Goal: Task Accomplishment & Management: Manage account settings

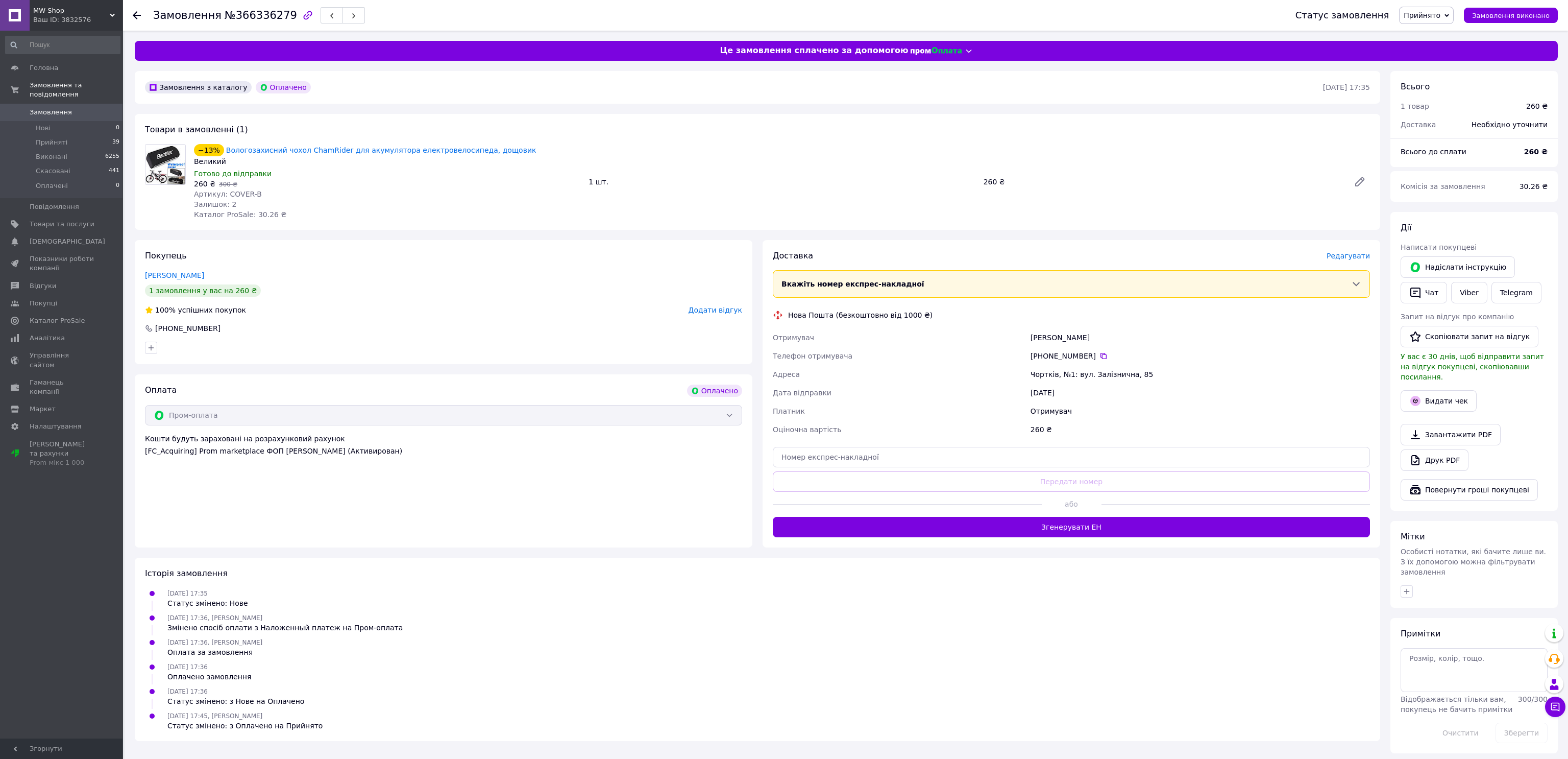
click at [1165, 531] on button "Згенерувати ЕН" at bounding box center [1072, 527] width 598 height 21
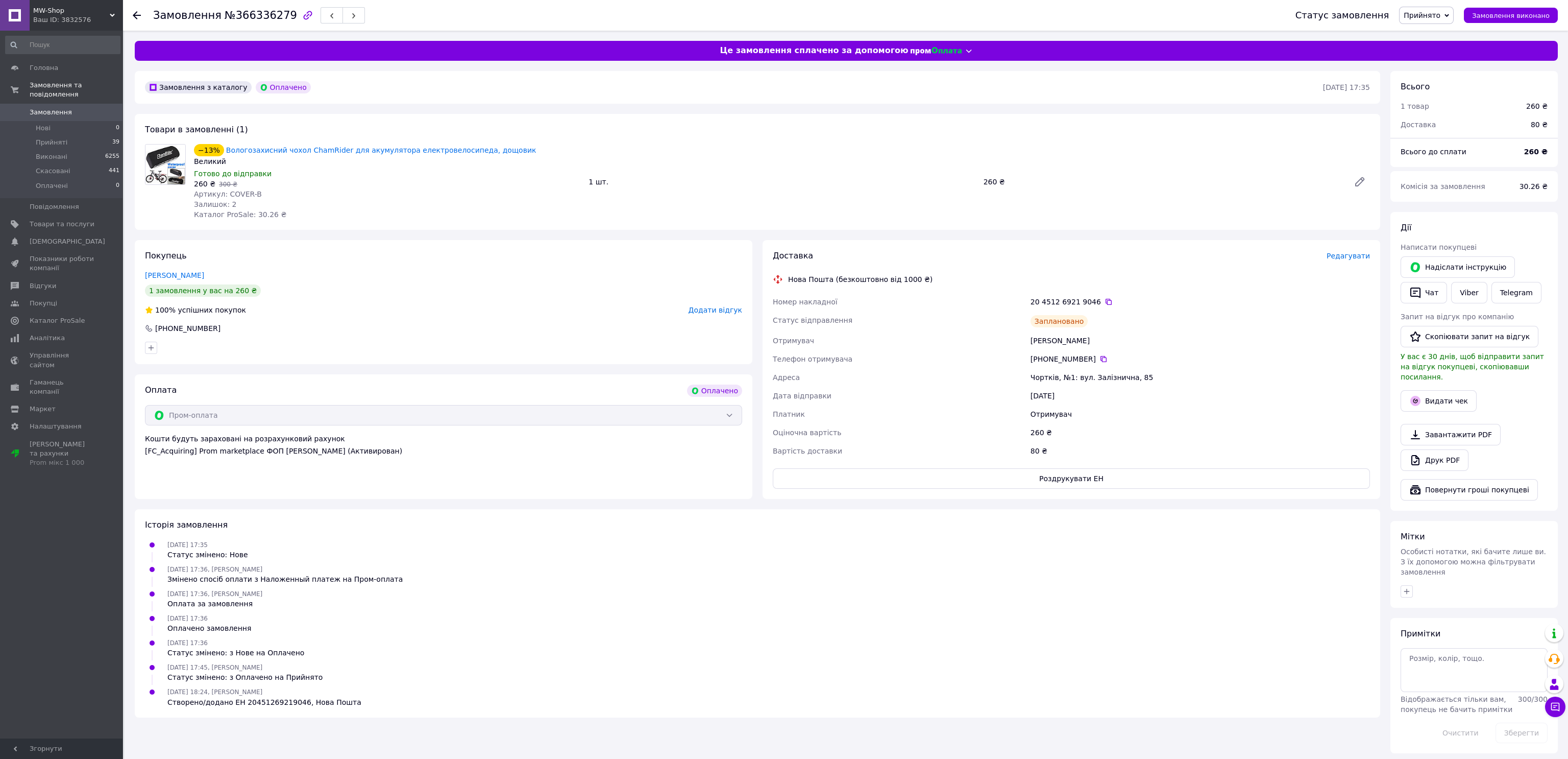
click at [1228, 311] on div "Заплановано" at bounding box center [1200, 321] width 343 height 21
click at [1471, 281] on link "Viber" at bounding box center [1469, 292] width 36 height 22
drag, startPoint x: 1027, startPoint y: 371, endPoint x: 1071, endPoint y: 375, distance: 44.2
click at [1071, 375] on div "Номер накладної 20 4512 6921 9046   Статус відправлення Заплановано Отримувач І…" at bounding box center [1071, 375] width 601 height 168
copy div "Адреса Чортків, №1"
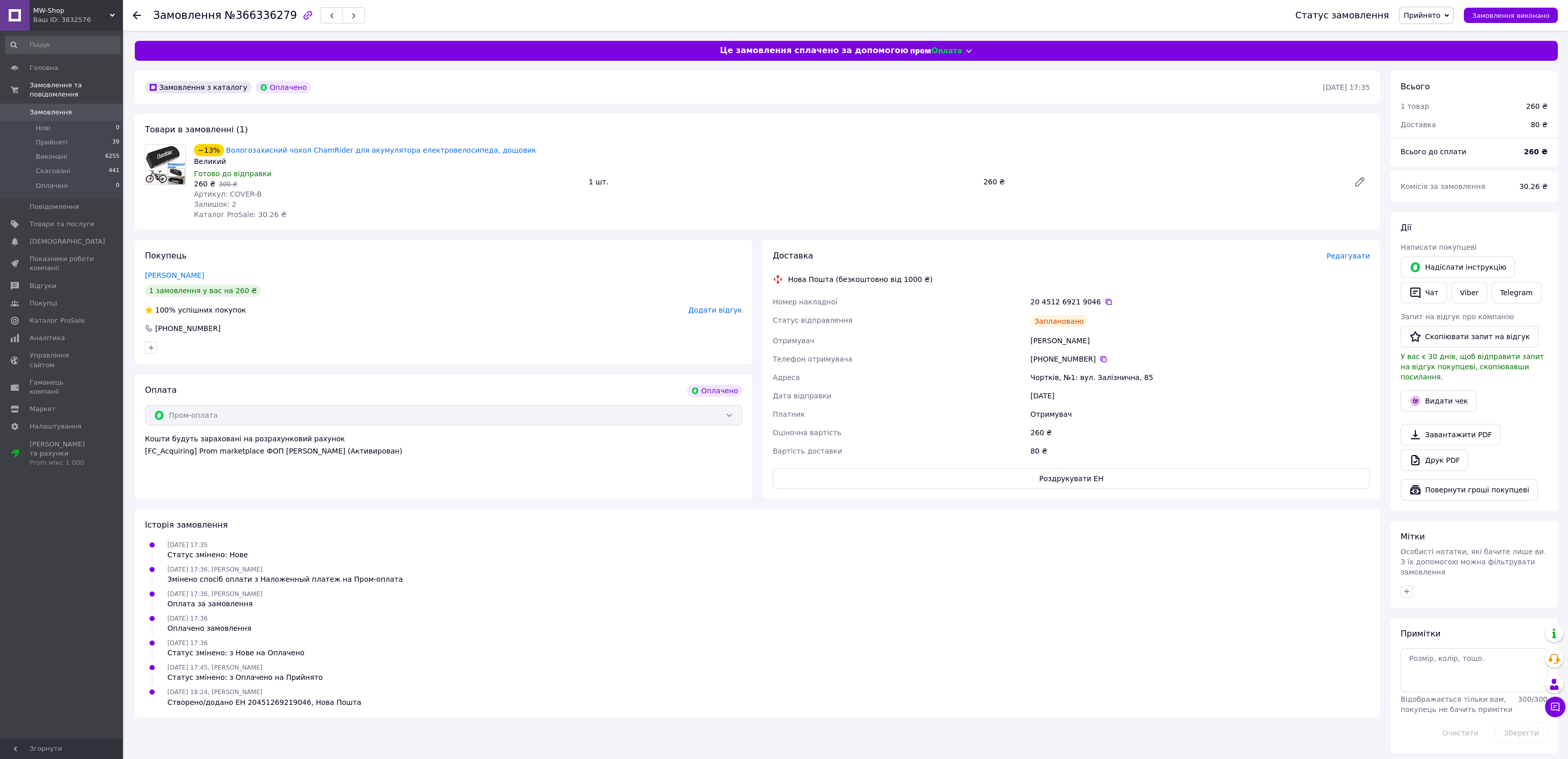
click at [1100, 297] on div "20 4512 6921 9046" at bounding box center [1200, 301] width 340 height 10
click at [1106, 301] on icon at bounding box center [1108, 301] width 6 height 6
drag, startPoint x: 1228, startPoint y: 335, endPoint x: 1315, endPoint y: 376, distance: 96.2
click at [1228, 335] on div "Івануць Олександр" at bounding box center [1200, 341] width 343 height 19
click at [1404, 390] on button "Видати чек" at bounding box center [1438, 401] width 76 height 22
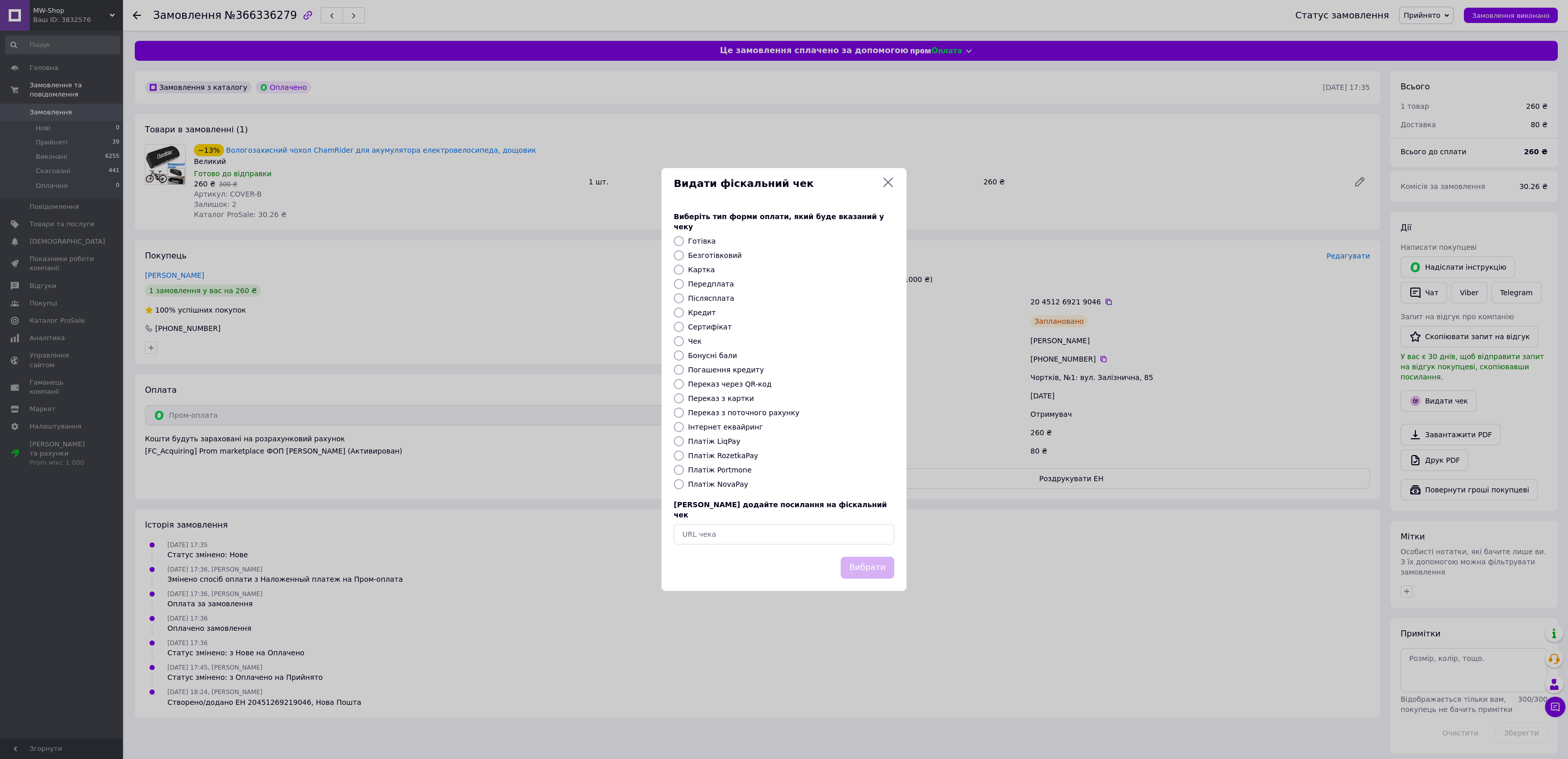
click at [722, 461] on div "Виберіть тип форми оплати, який буде вказаний у чеку Готівка Безготівковий Карт…" at bounding box center [783, 377] width 245 height 358
click at [741, 456] on label "Платіж RozetkaPay" at bounding box center [723, 455] width 70 height 8
click at [684, 456] on input "Платіж RozetkaPay" at bounding box center [678, 455] width 10 height 10
radio input "true"
click at [874, 556] on button "Вибрати" at bounding box center [867, 567] width 54 height 22
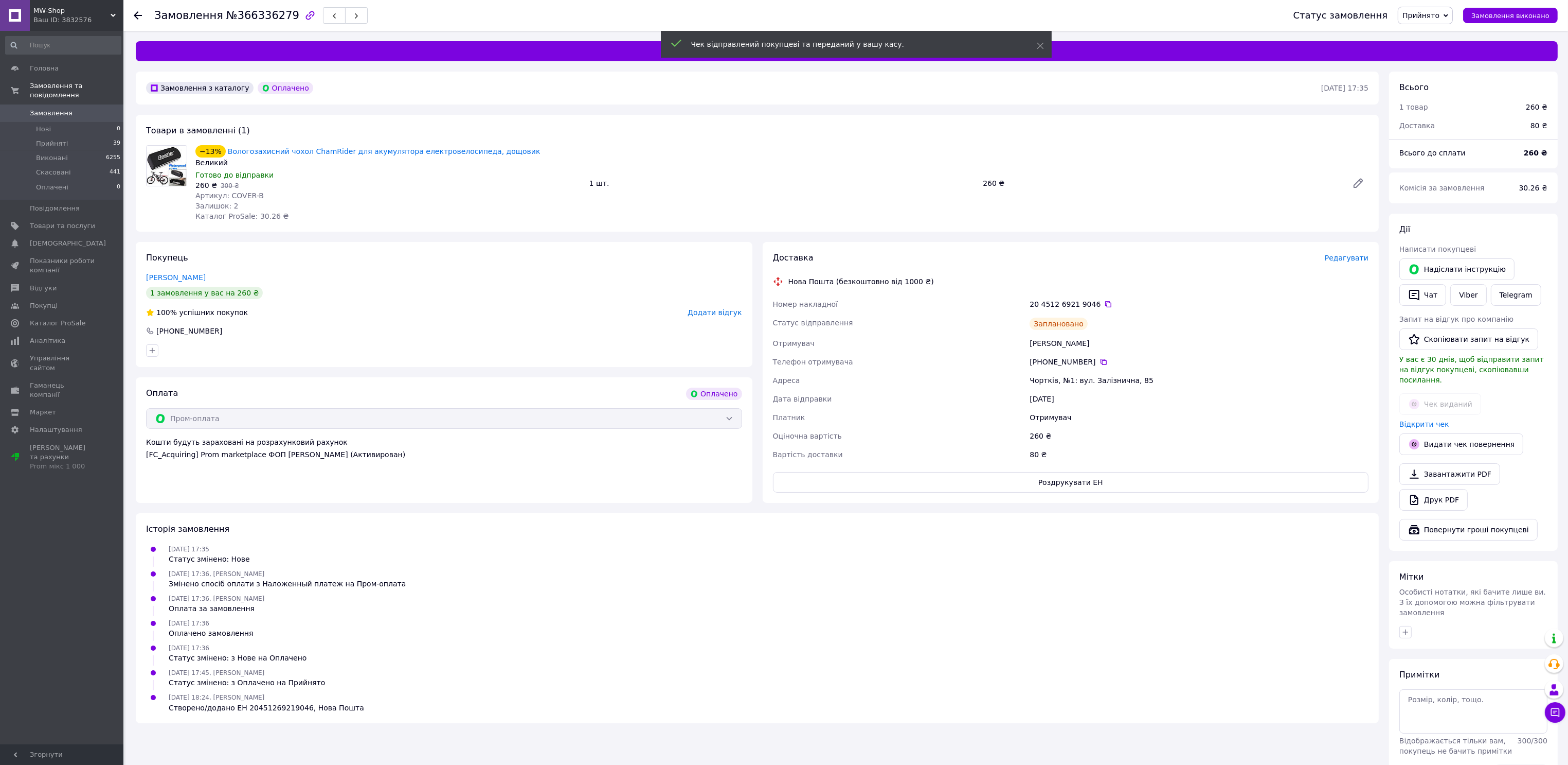
click at [1430, 420] on link "Відкрити чек" at bounding box center [1424, 424] width 50 height 8
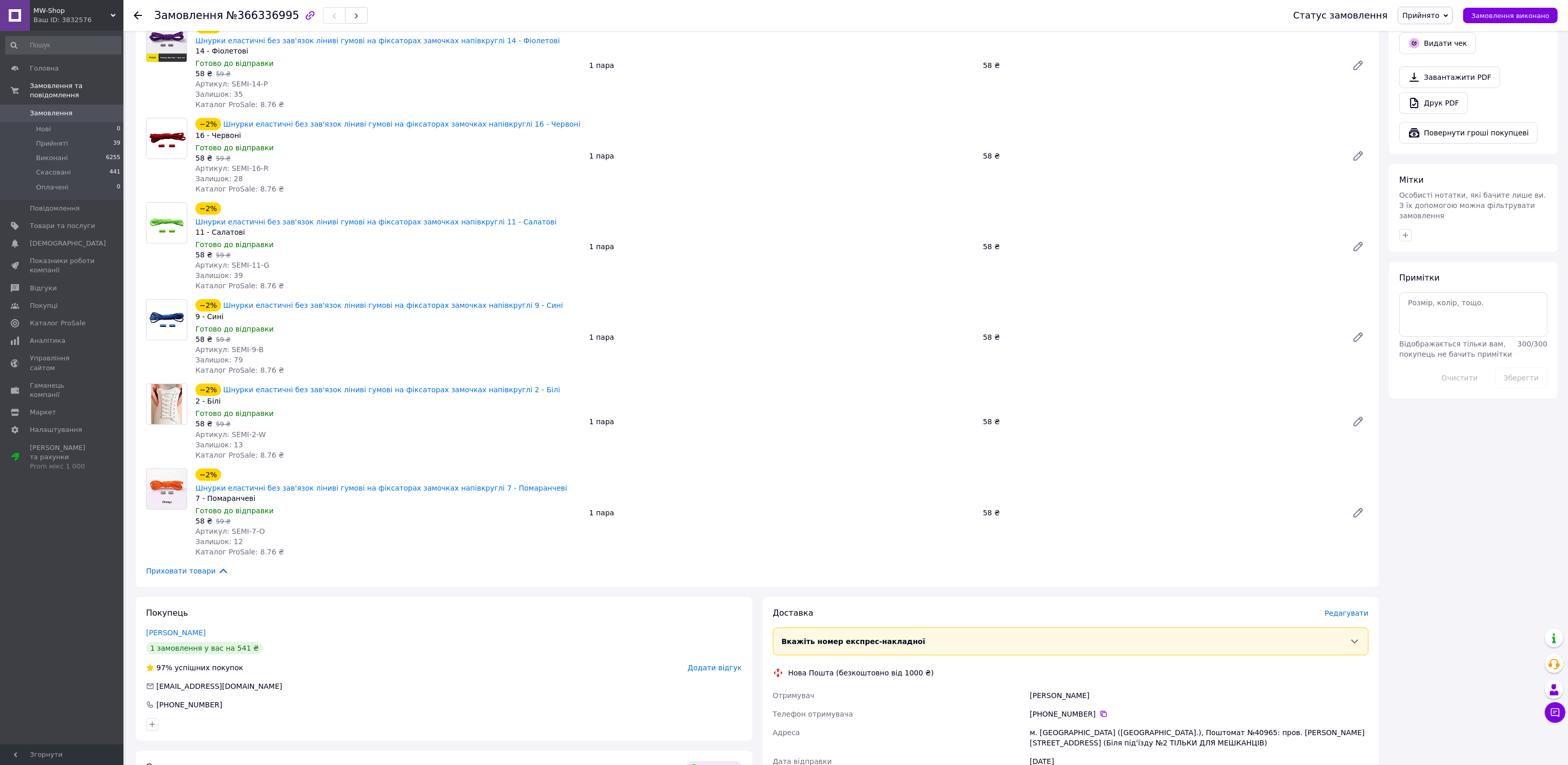
scroll to position [643, 0]
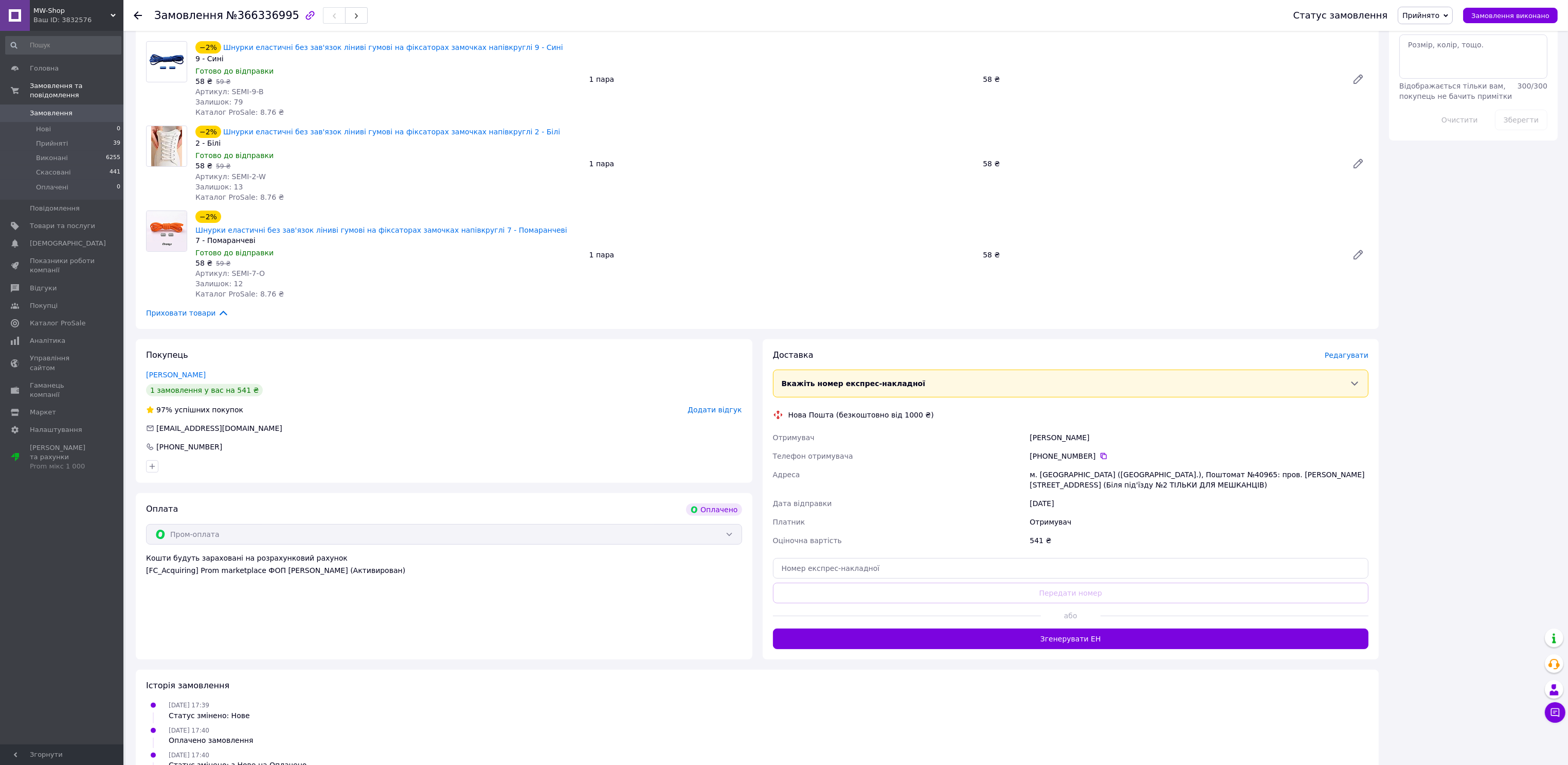
click at [1172, 601] on div "Доставка [PERSON_NAME] Вкажіть номер експрес-накладної Обов'язково введіть номе…" at bounding box center [1071, 499] width 617 height 320
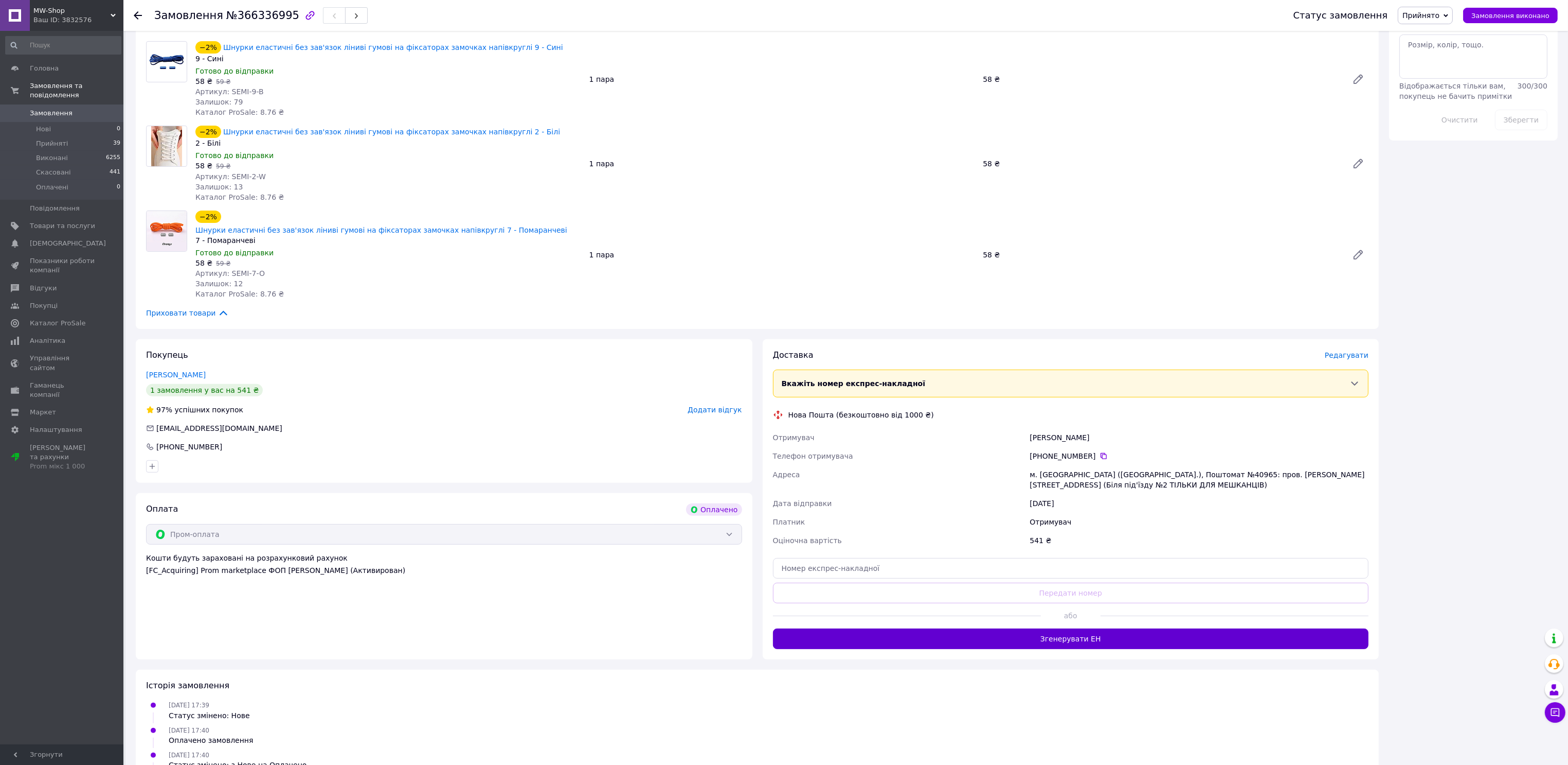
click at [1175, 629] on button "Згенерувати ЕН" at bounding box center [1071, 639] width 596 height 21
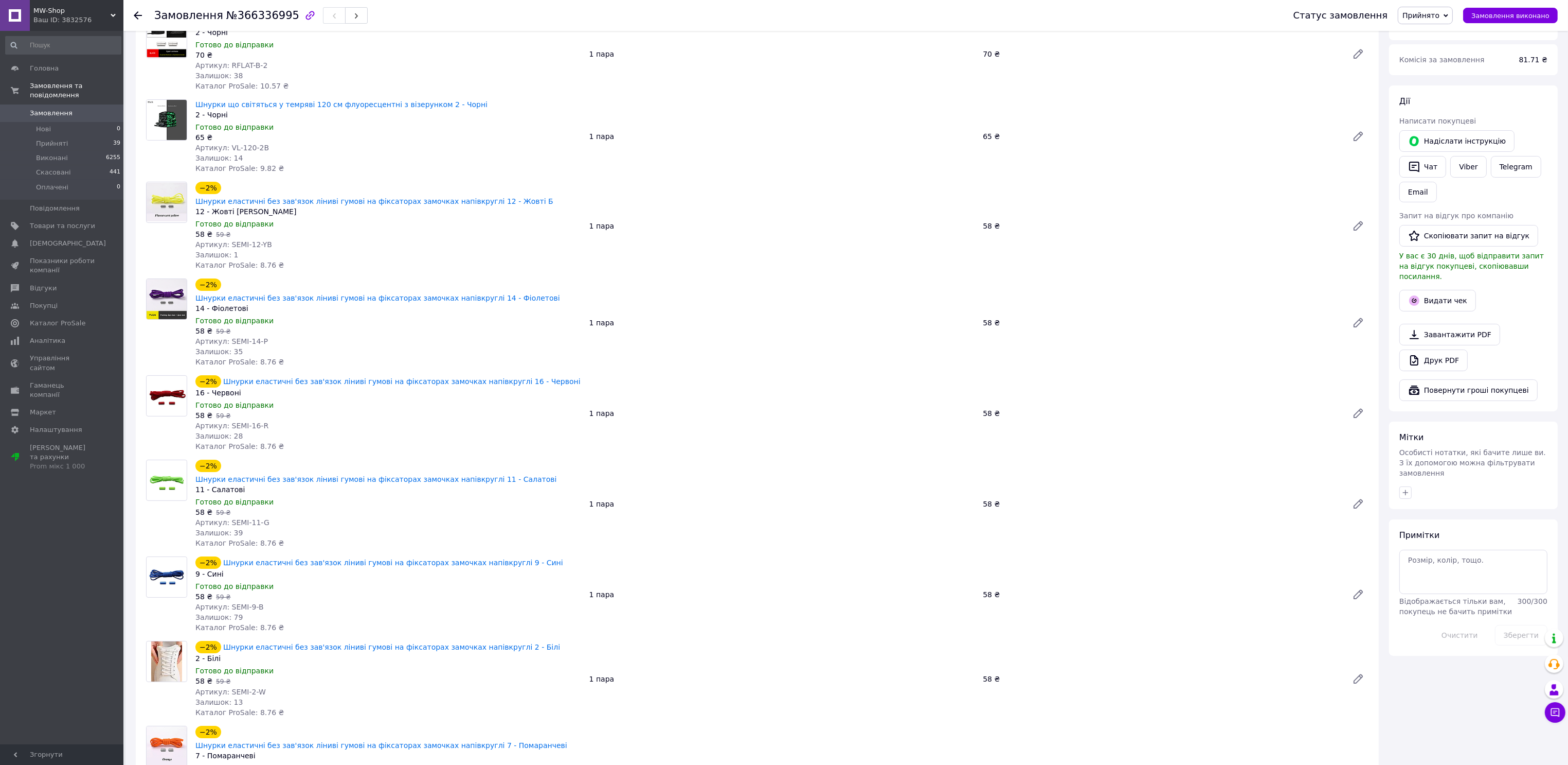
scroll to position [0, 0]
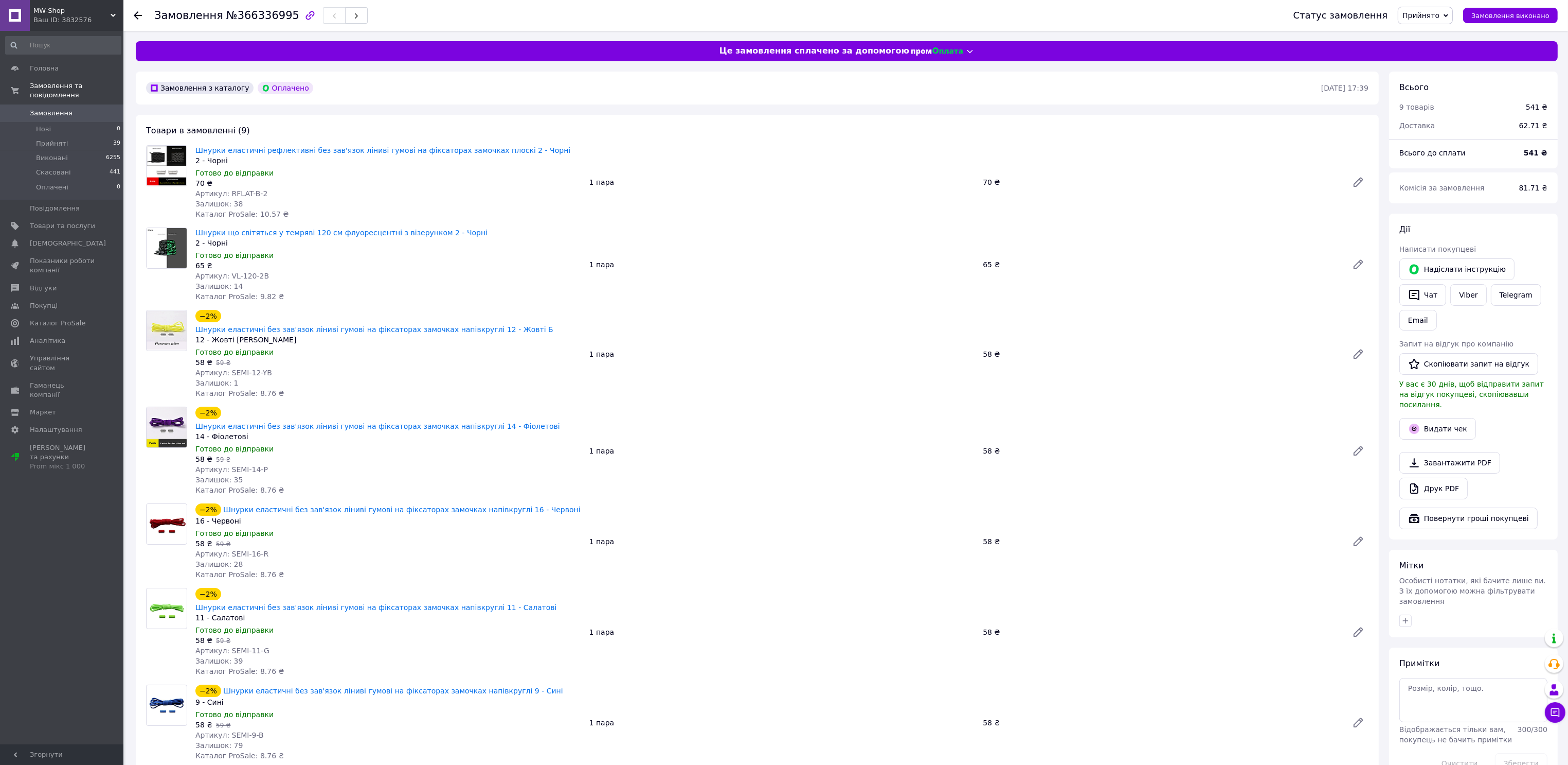
click at [1471, 295] on link "Viber" at bounding box center [1469, 294] width 36 height 22
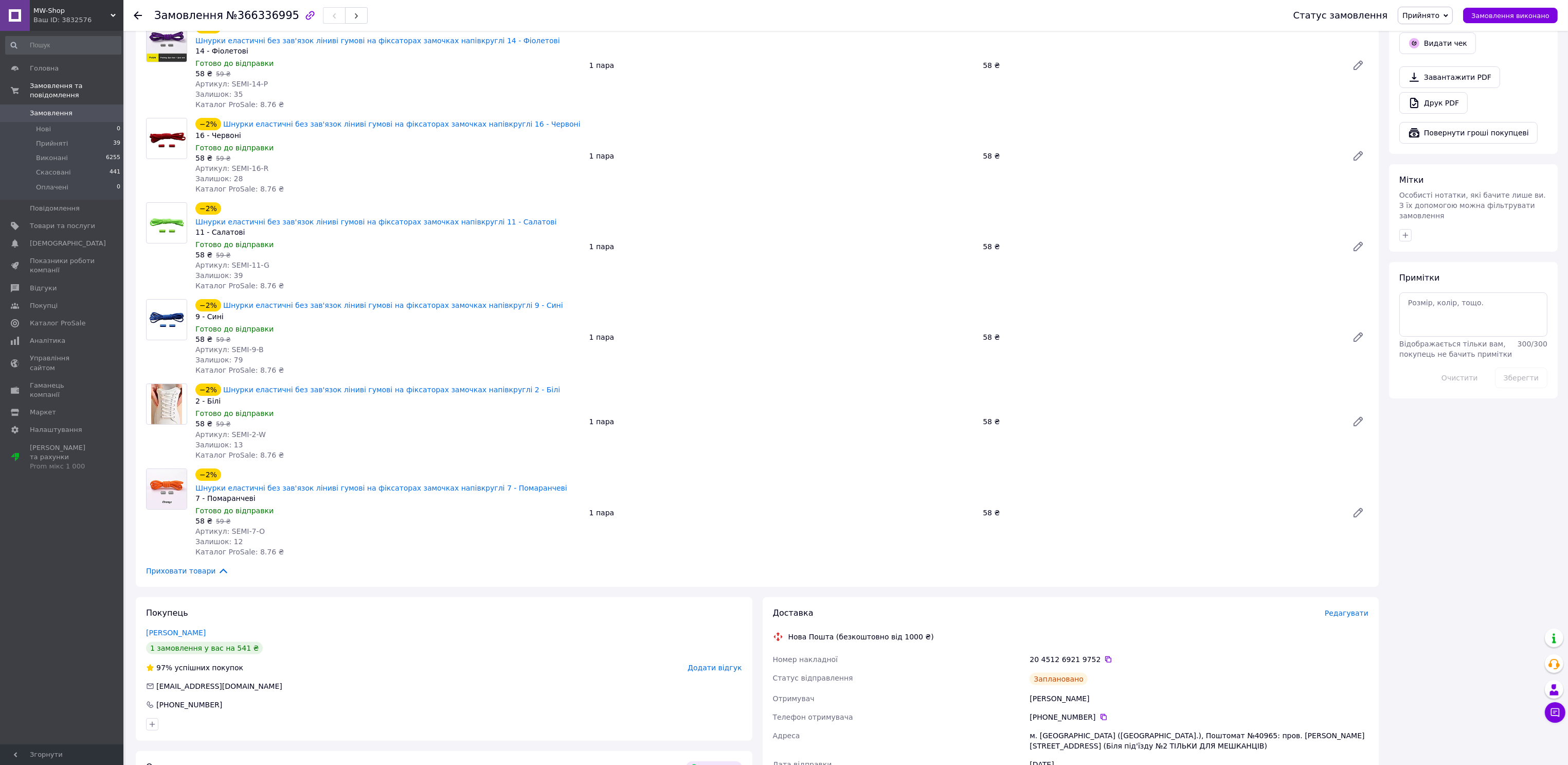
scroll to position [514, 0]
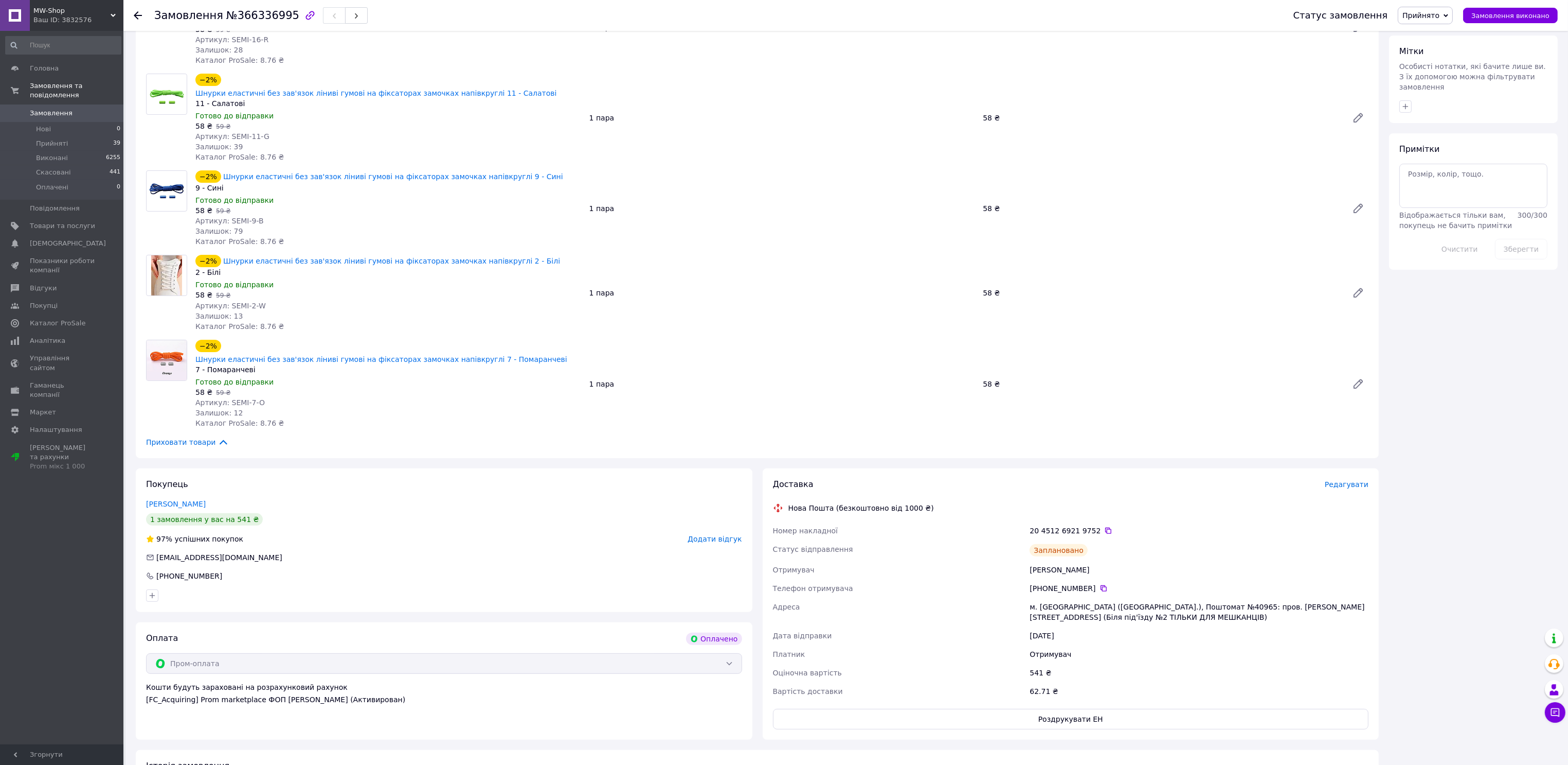
drag, startPoint x: 1044, startPoint y: 504, endPoint x: 1052, endPoint y: 504, distance: 8.0
click at [1044, 544] on div "Заплановано" at bounding box center [1059, 550] width 58 height 13
click at [1105, 527] on icon at bounding box center [1108, 530] width 6 height 6
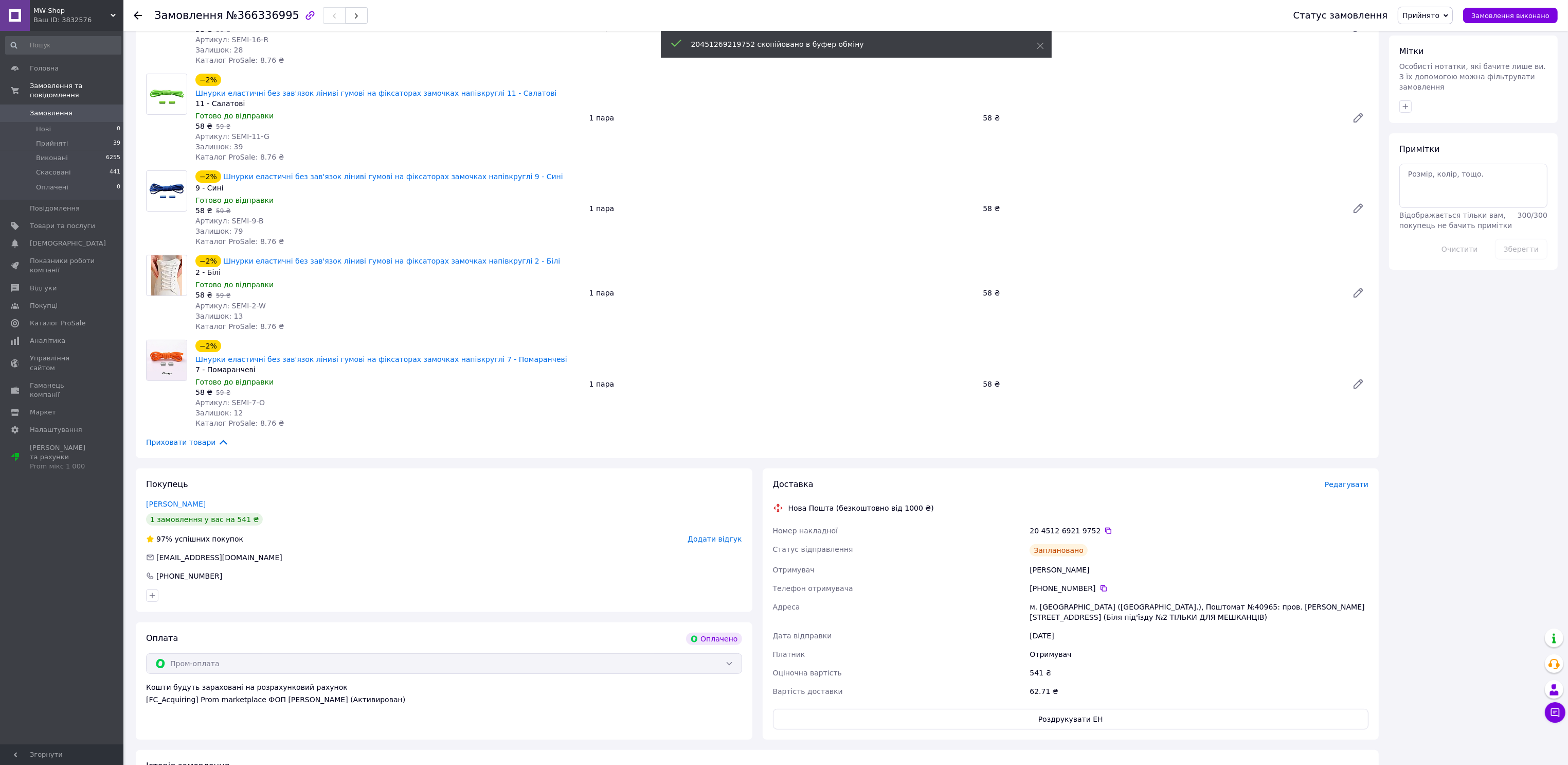
click at [1090, 597] on div "м. [GEOGRAPHIC_DATA] ([GEOGRAPHIC_DATA].), Поштомат №40965: пров. [PERSON_NAME]…" at bounding box center [1199, 611] width 343 height 29
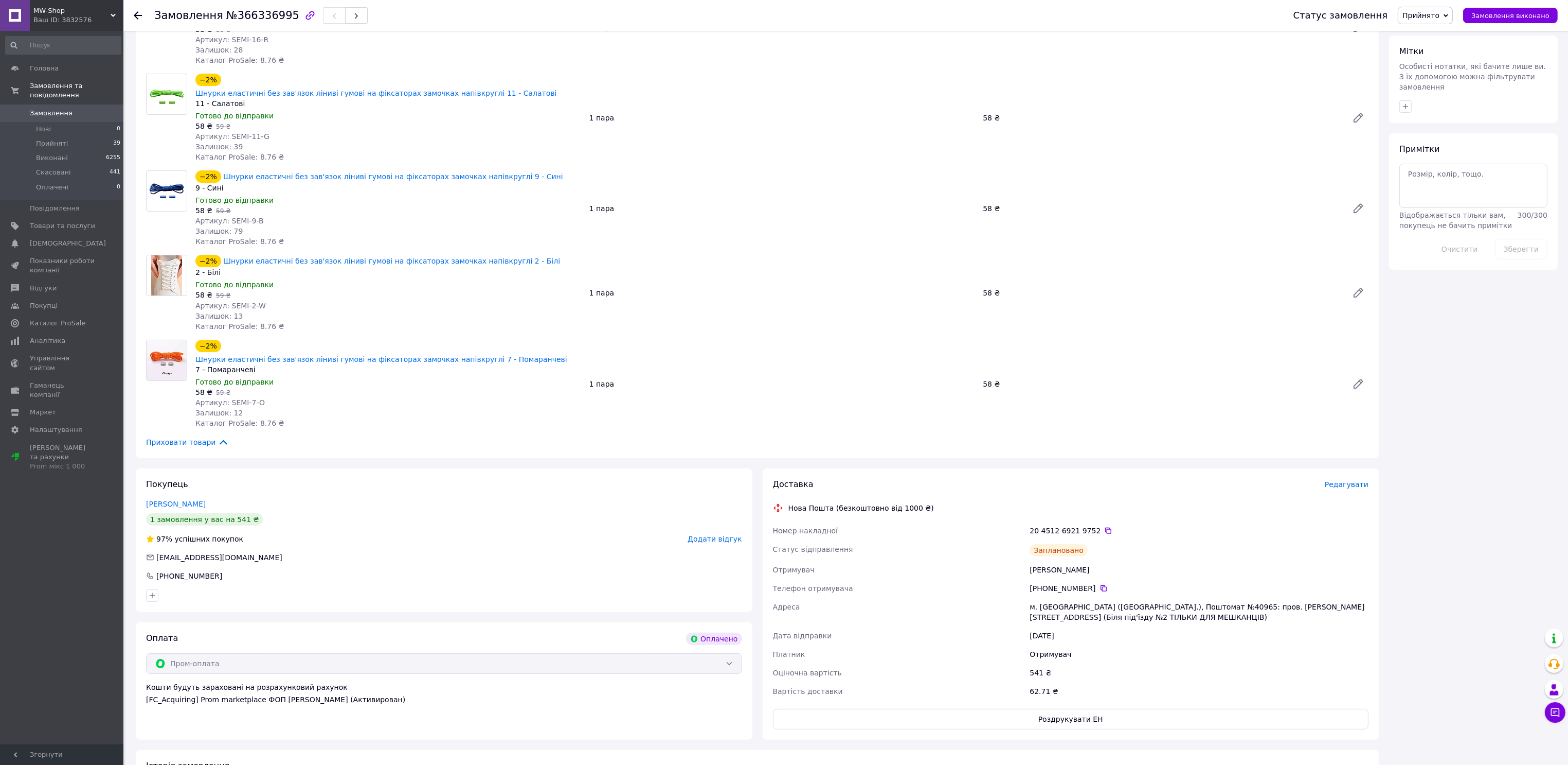
click at [1048, 597] on div "м. [GEOGRAPHIC_DATA] ([GEOGRAPHIC_DATA].), Поштомат №40965: пров. [PERSON_NAME]…" at bounding box center [1199, 611] width 343 height 29
click at [1045, 597] on div "м. [GEOGRAPHIC_DATA] ([GEOGRAPHIC_DATA].), Поштомат №40965: пров. [PERSON_NAME]…" at bounding box center [1199, 611] width 343 height 29
copy div "Київ"
click at [1164, 597] on div "м. [GEOGRAPHIC_DATA] ([GEOGRAPHIC_DATA].), Поштомат №40965: пров. [PERSON_NAME]…" at bounding box center [1199, 611] width 343 height 29
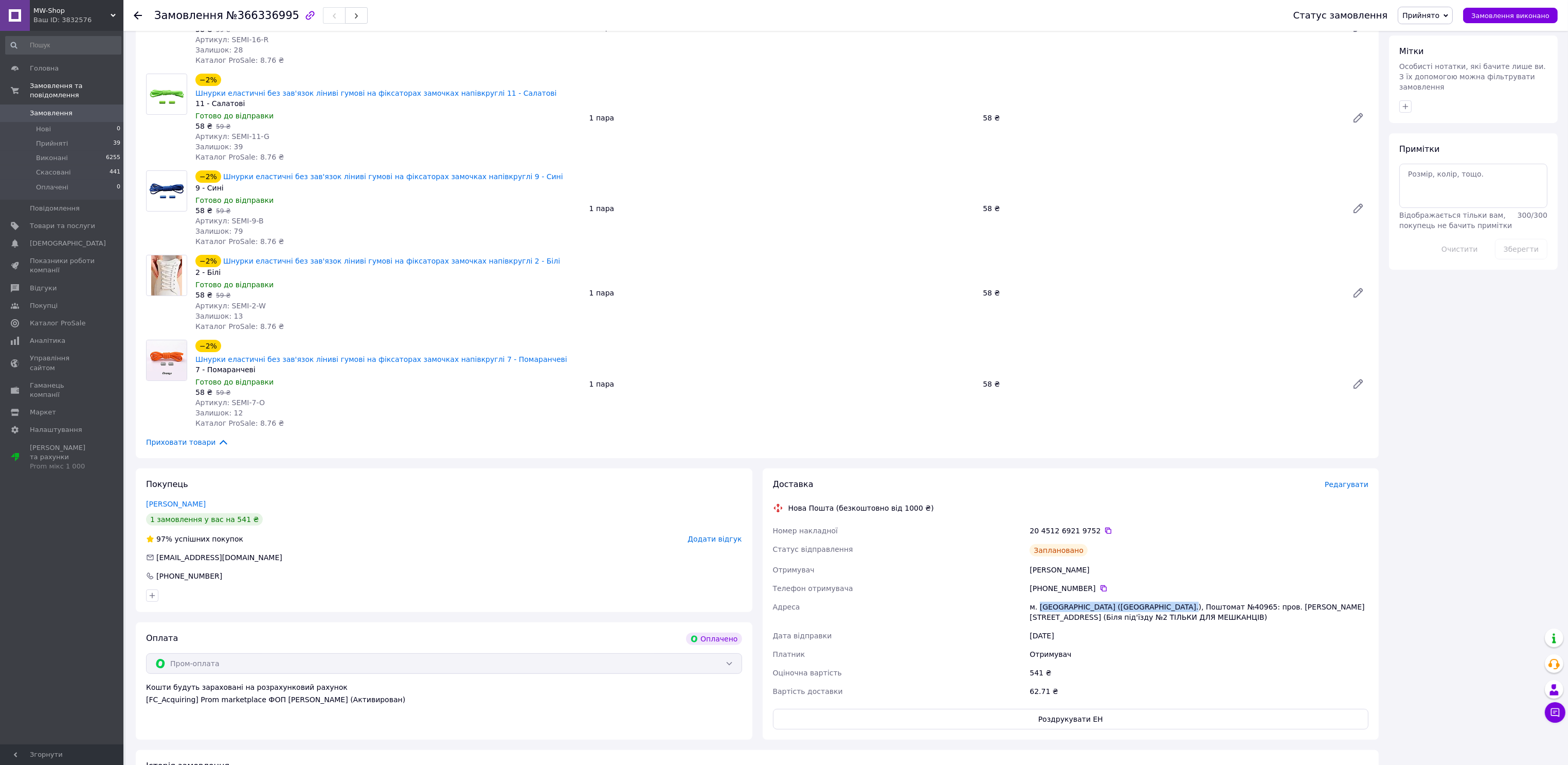
drag, startPoint x: 1168, startPoint y: 555, endPoint x: 1038, endPoint y: 553, distance: 130.0
click at [1038, 597] on div "м. [GEOGRAPHIC_DATA] ([GEOGRAPHIC_DATA].), Поштомат №40965: пров. [PERSON_NAME]…" at bounding box center [1199, 611] width 343 height 29
copy div "Київ (Київська обл.), Поштомат №40965"
click at [813, 110] on div "−2% Шнурки еластичні без зав'язок ліниві гумові на фіксаторах замочках напівкру…" at bounding box center [782, 117] width 1182 height 93
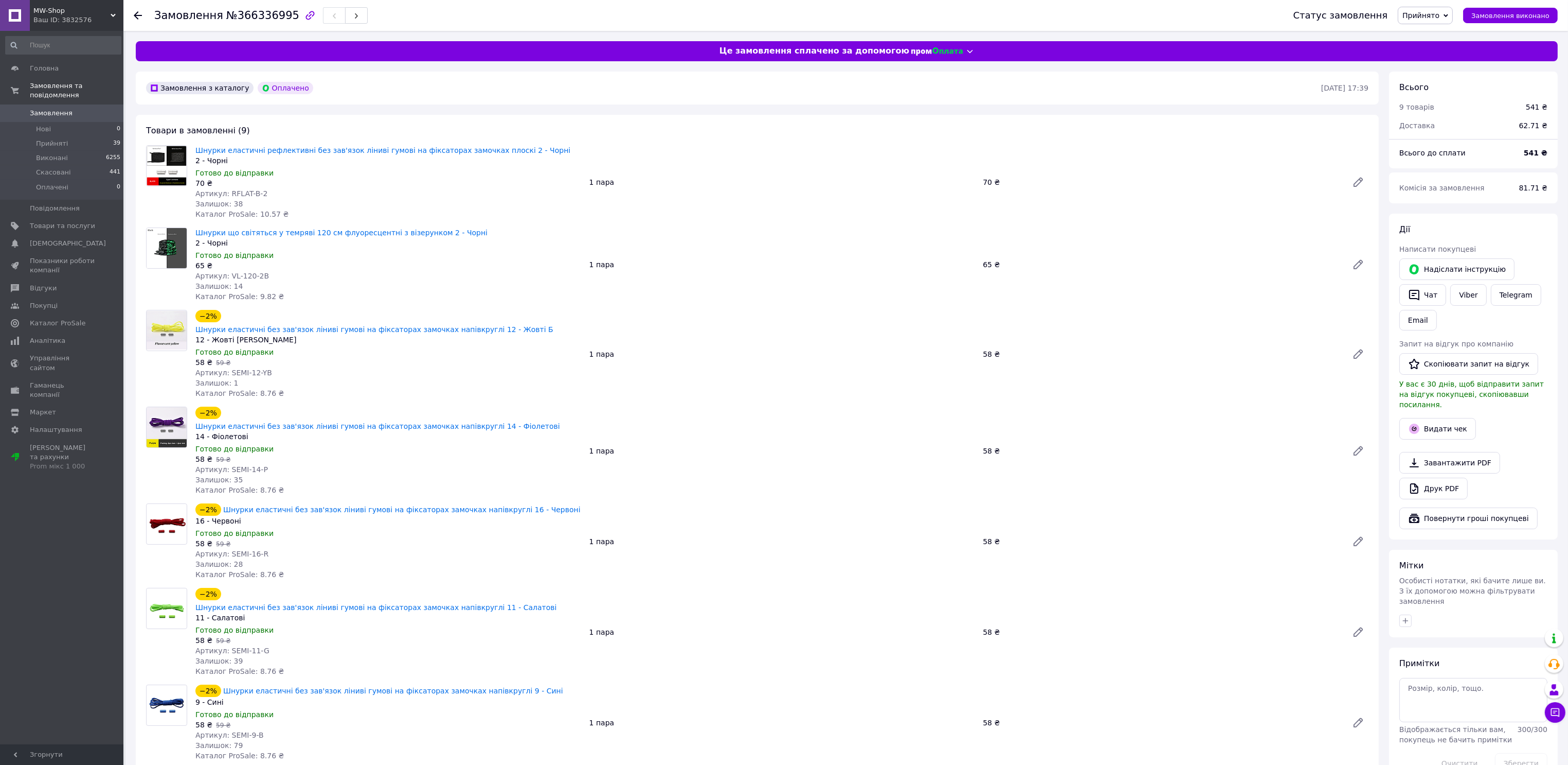
drag, startPoint x: 895, startPoint y: 375, endPoint x: 859, endPoint y: 363, distance: 37.9
click at [895, 375] on div "−2% Шнурки еластичні без зав'язок ліниві гумові на фіксаторах замочках напівкру…" at bounding box center [782, 354] width 1182 height 93
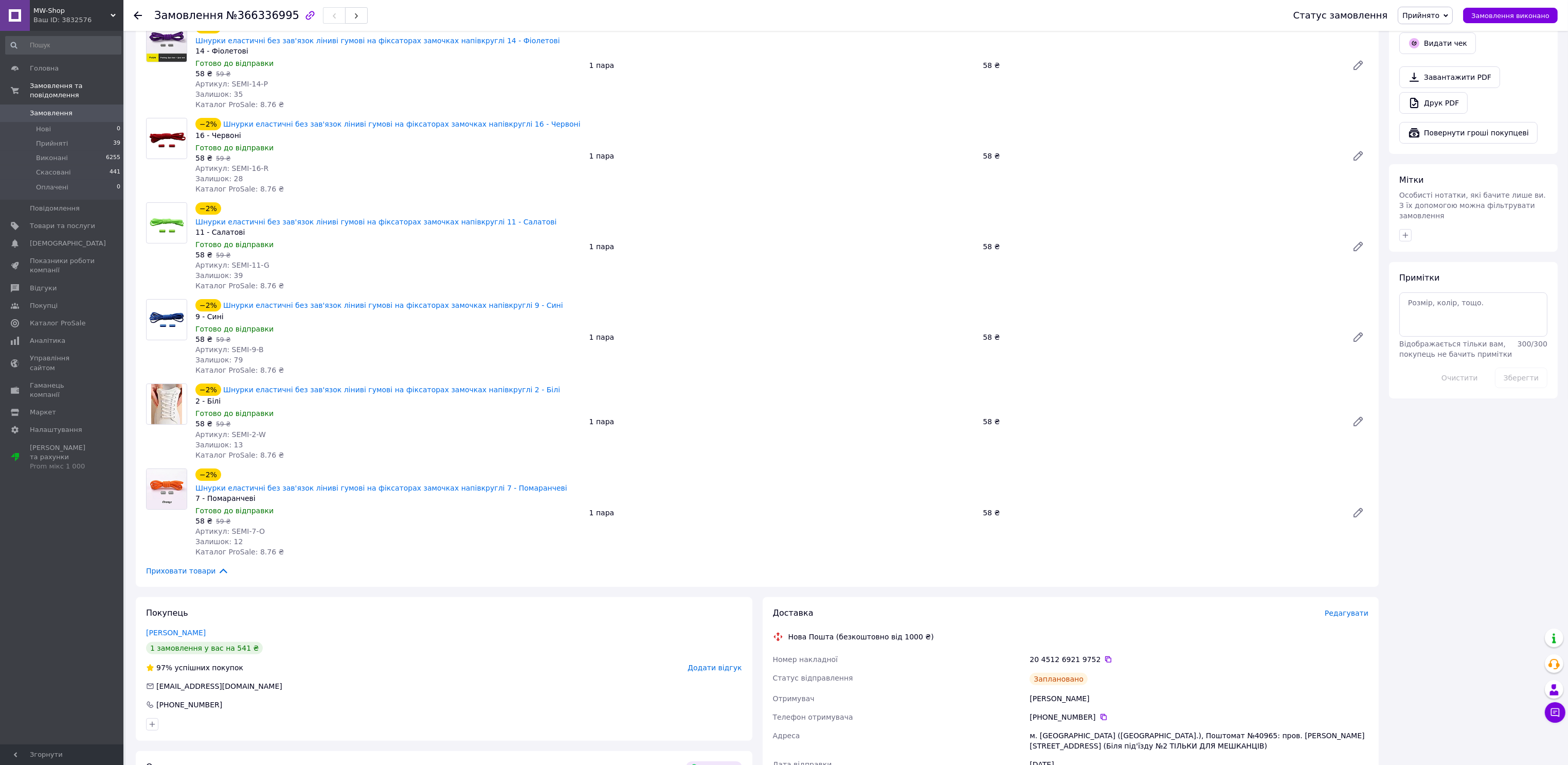
scroll to position [514, 0]
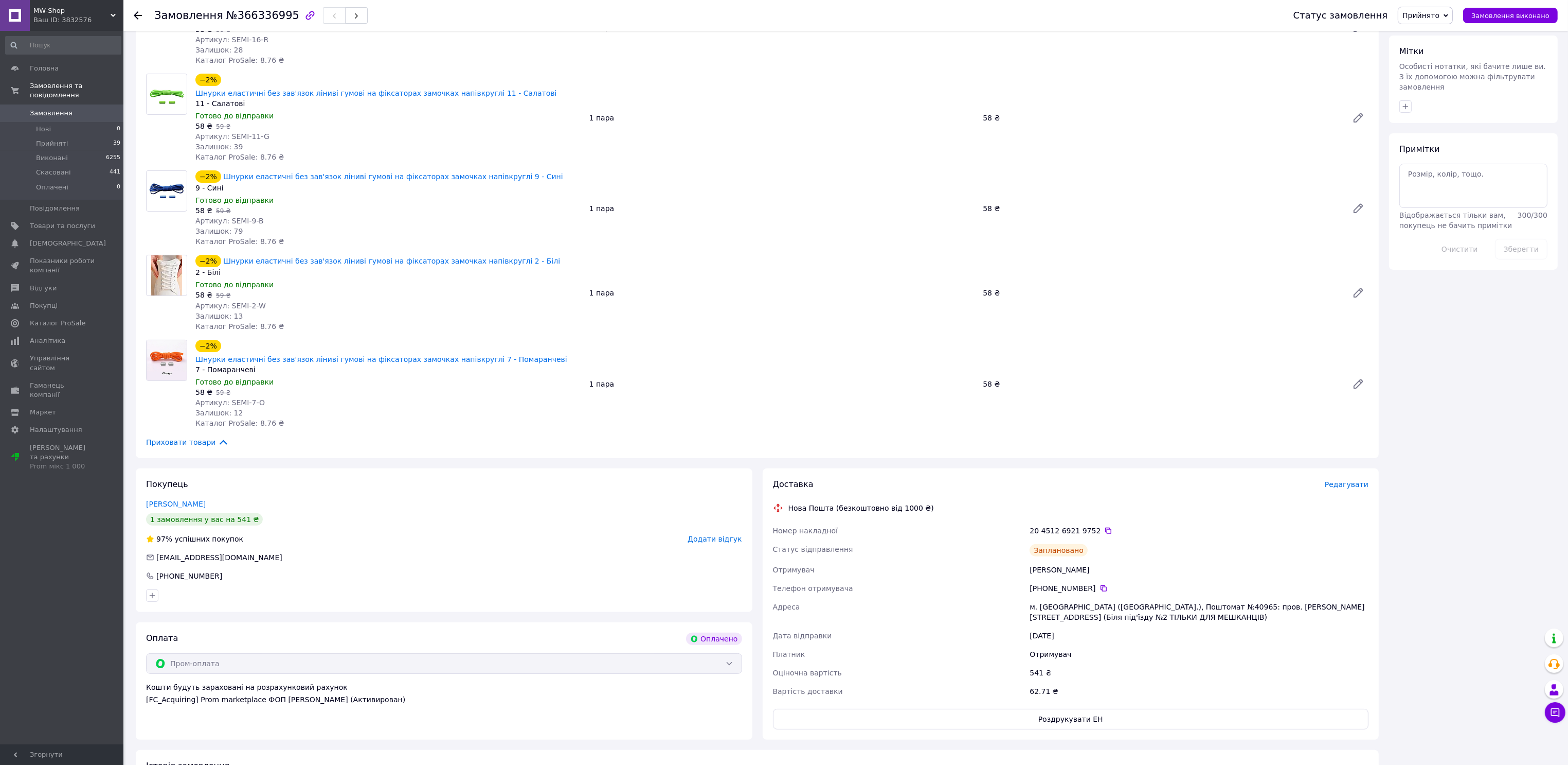
click at [840, 168] on div "−2% Шнурки еластичні без зав'язок ліниві гумові на фіксаторах замочках напівкру…" at bounding box center [782, 208] width 1182 height 80
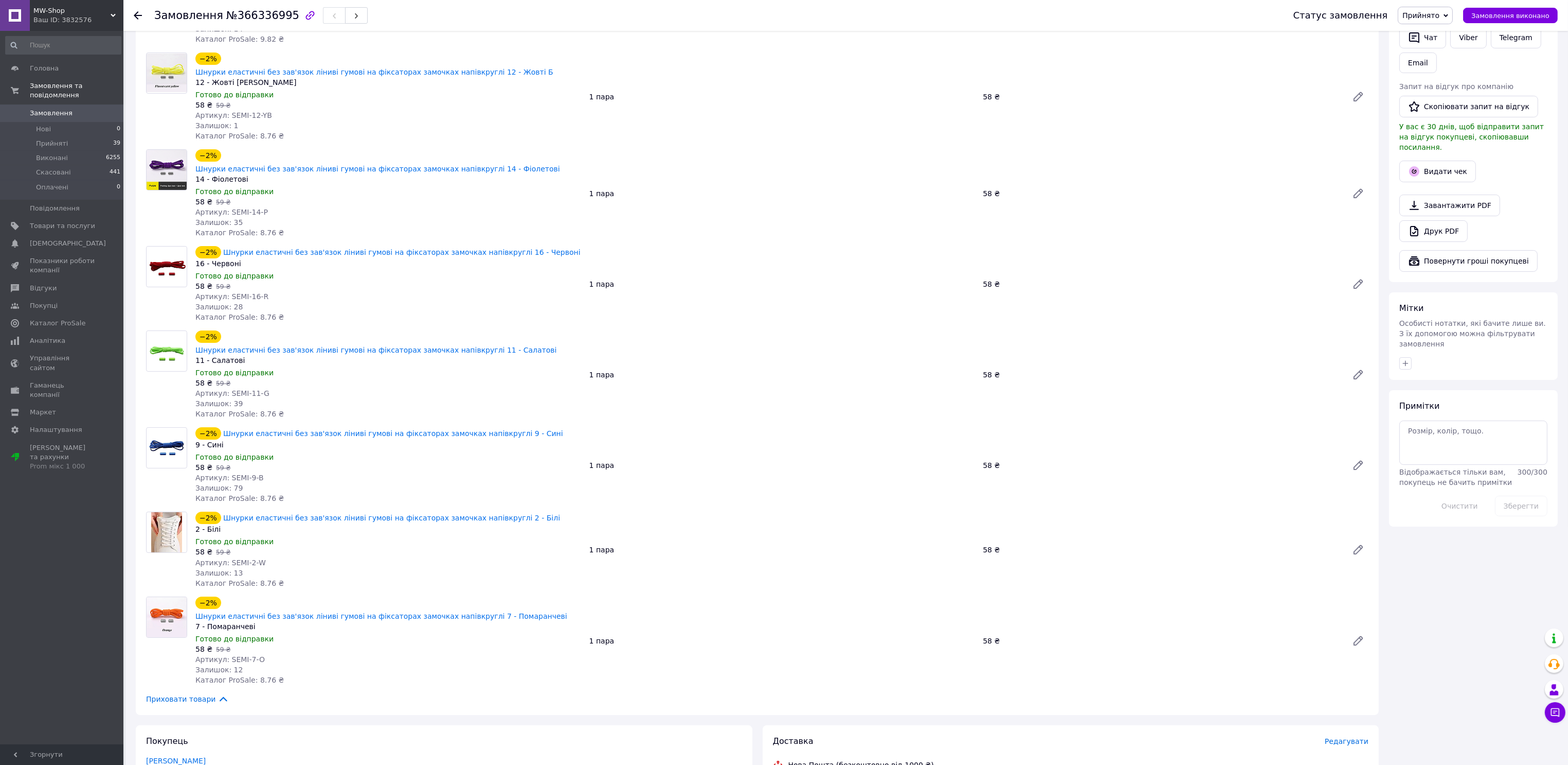
scroll to position [0, 0]
click at [838, 368] on div "1 пара" at bounding box center [782, 375] width 394 height 14
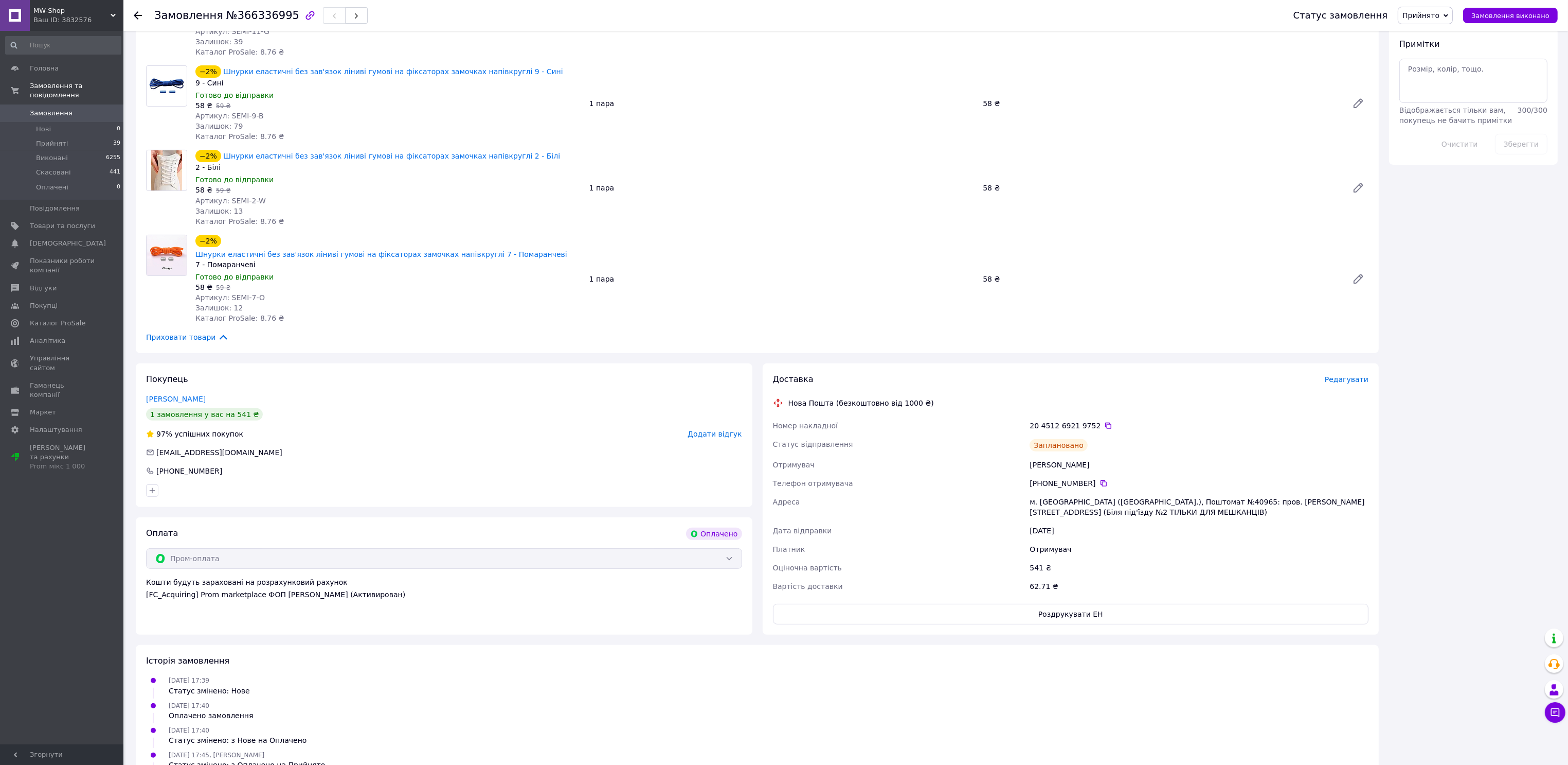
click at [1072, 492] on div "м. [GEOGRAPHIC_DATA] ([GEOGRAPHIC_DATA].), Поштомат №40965: пров. [PERSON_NAME]…" at bounding box center [1199, 507] width 343 height 29
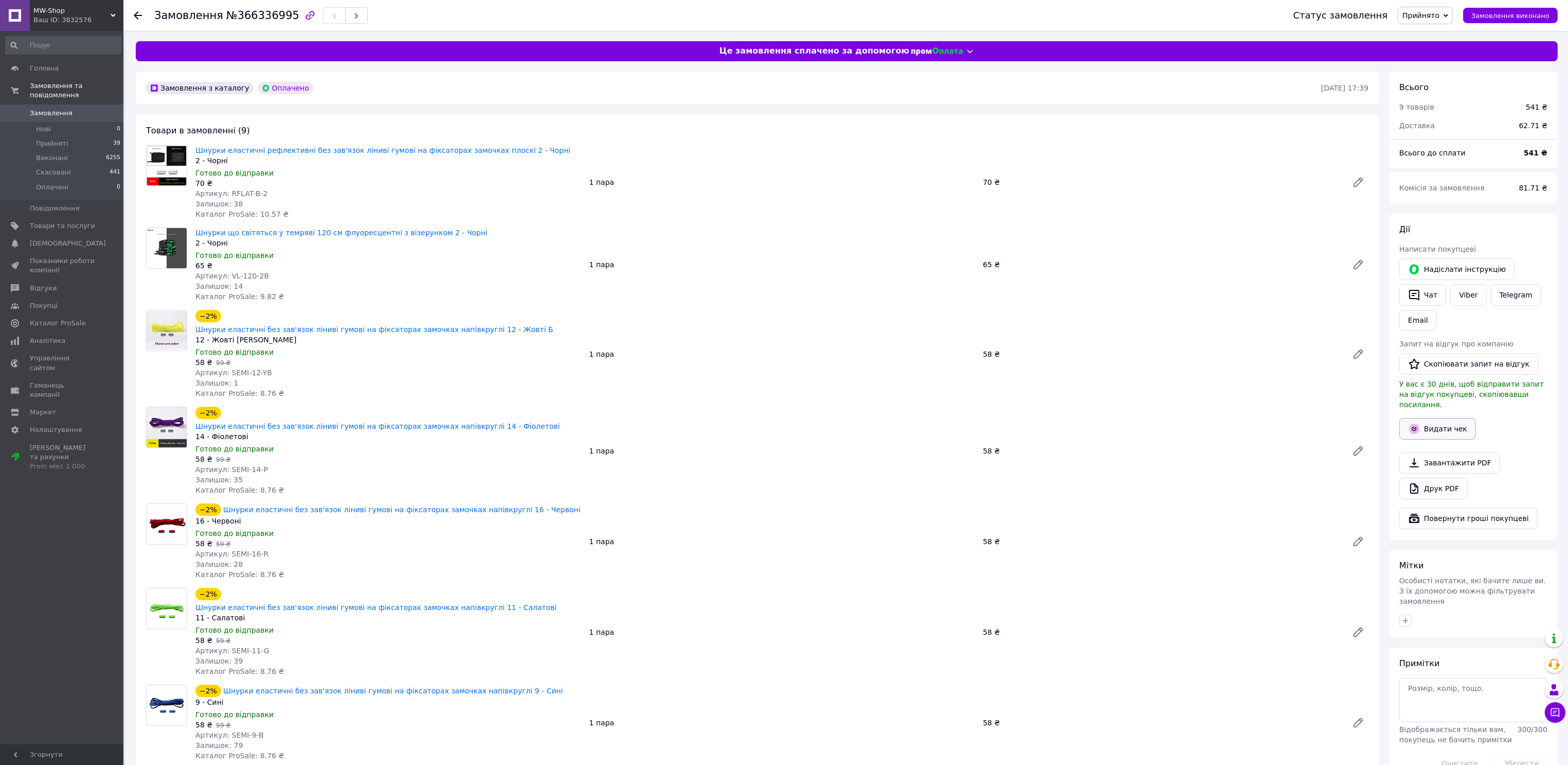
click at [1428, 419] on button "Видати чек" at bounding box center [1437, 429] width 77 height 22
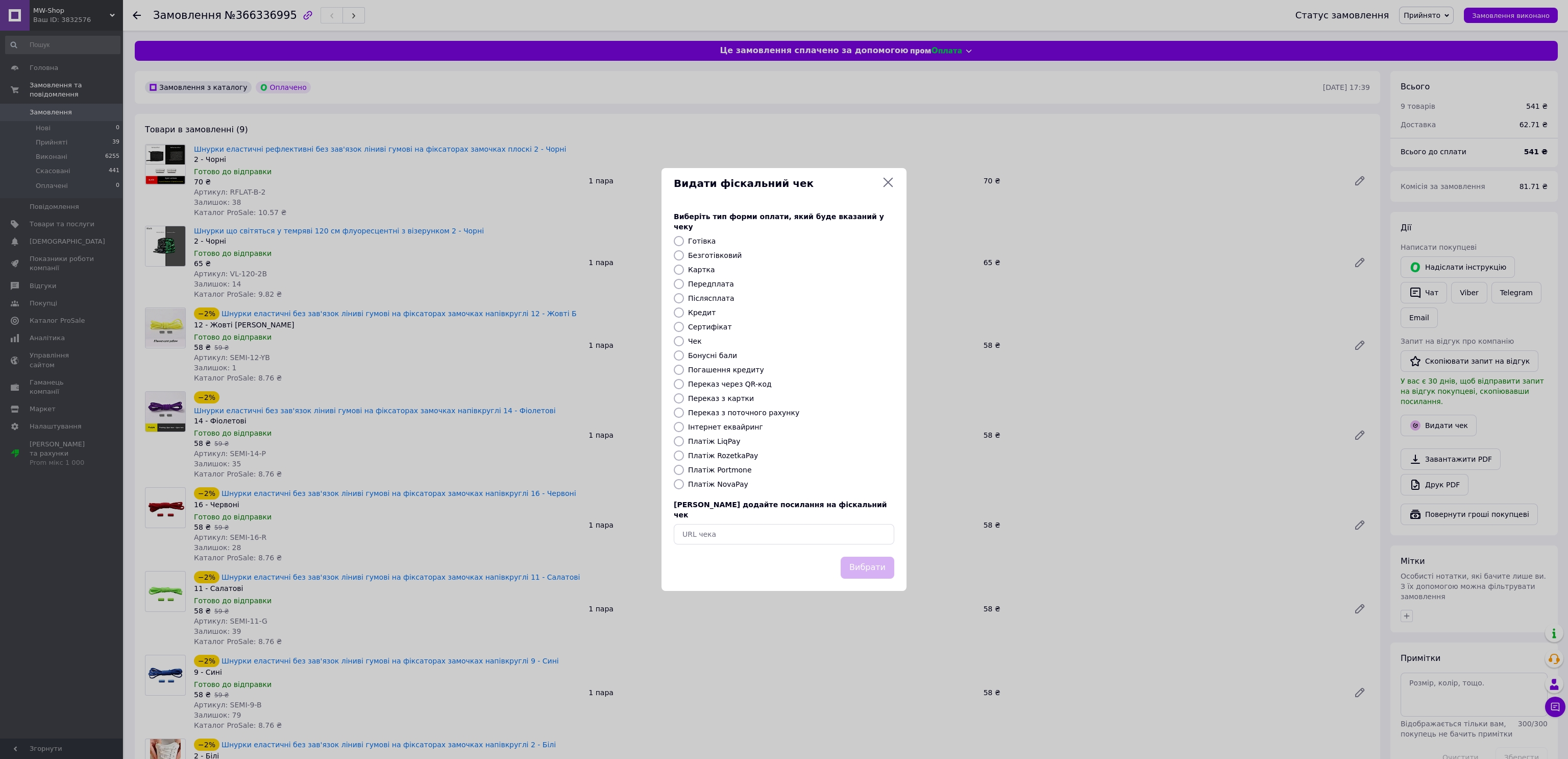
click at [729, 453] on label "Платіж RozetkaPay" at bounding box center [723, 455] width 70 height 8
click at [684, 453] on input "Платіж RozetkaPay" at bounding box center [678, 455] width 10 height 10
radio input "true"
click at [881, 559] on button "Вибрати" at bounding box center [867, 567] width 54 height 22
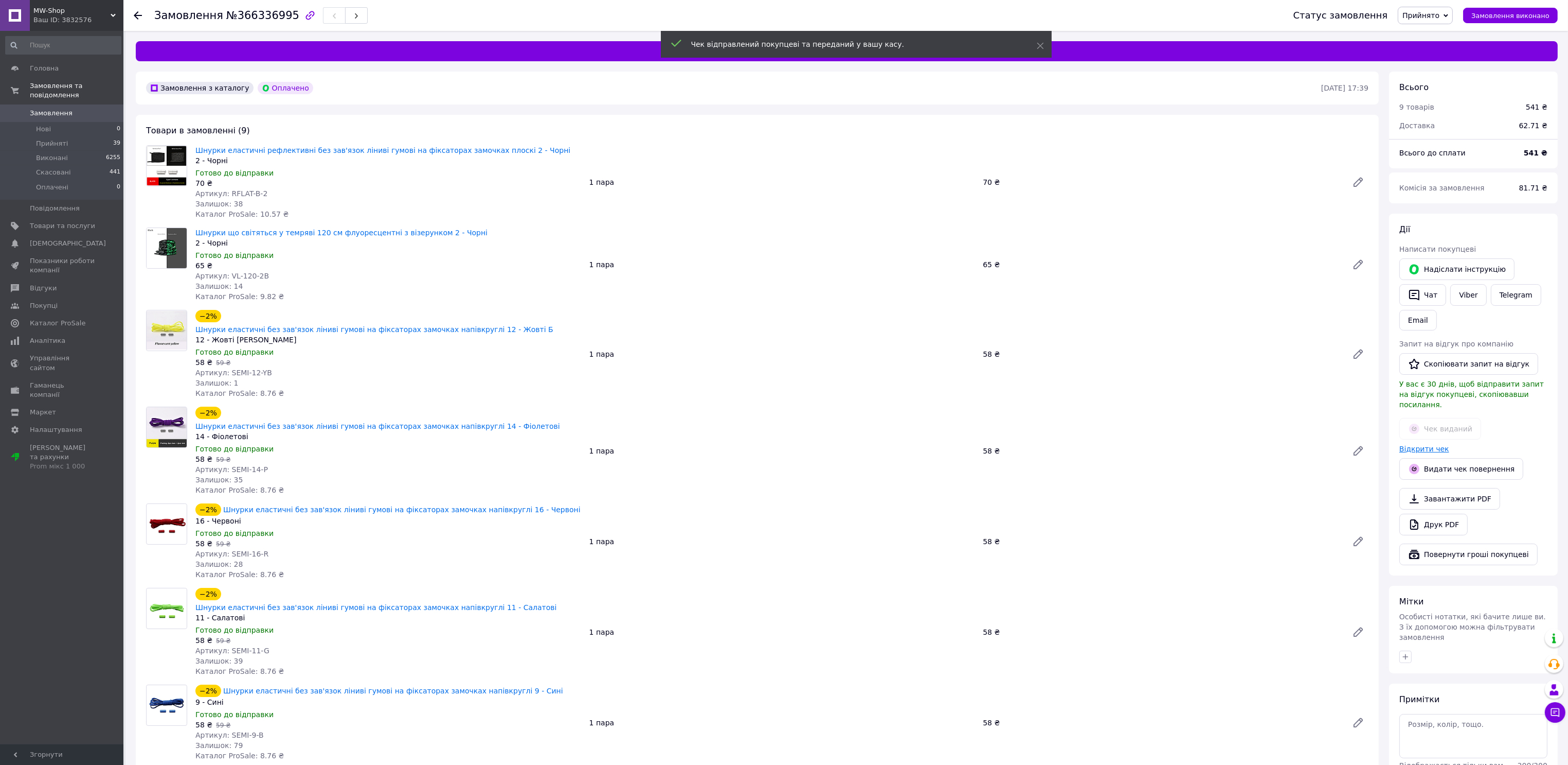
click at [1428, 444] on link "Відкрити чек" at bounding box center [1424, 448] width 50 height 8
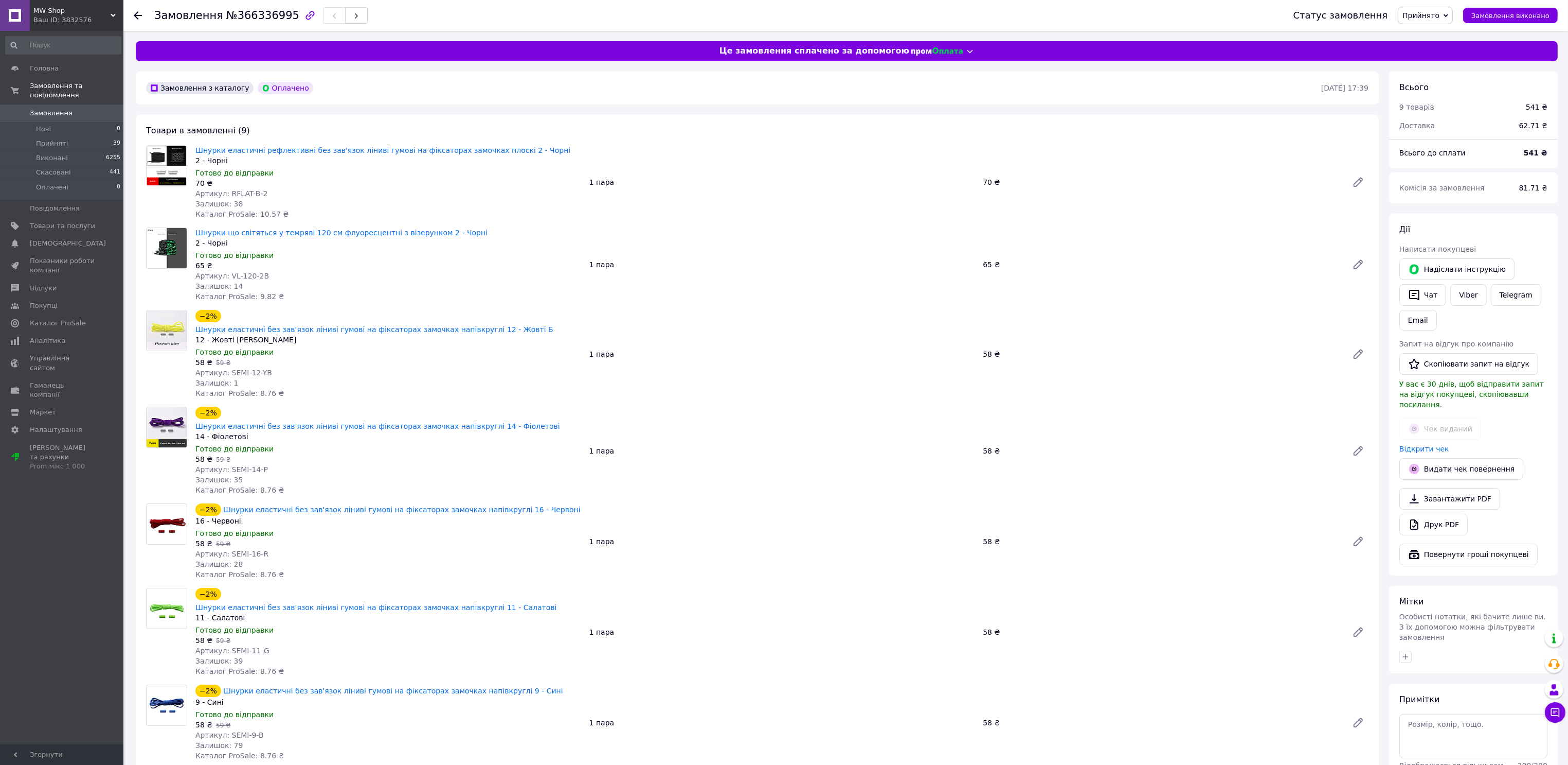
click at [769, 159] on div "Шнурки еластичні рефлективні без зав'язок ліниві гумові на фіксаторах замочках …" at bounding box center [782, 182] width 1182 height 79
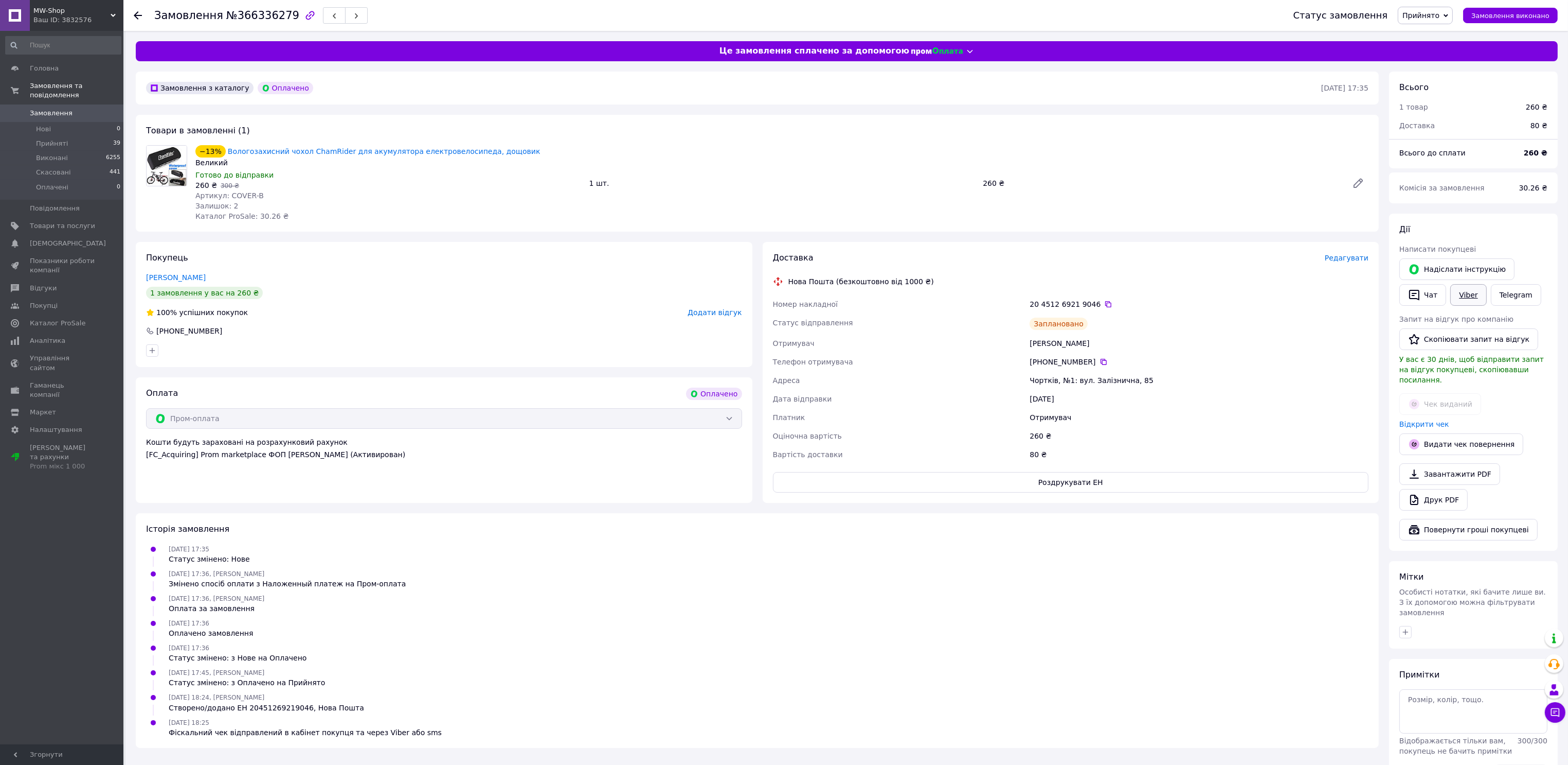
click at [1471, 299] on link "Viber" at bounding box center [1469, 294] width 36 height 22
click at [1502, 296] on link "Telegram" at bounding box center [1517, 294] width 51 height 22
click at [647, 100] on div "Замовлення з каталогу Оплачено 12.10.2025 • 17:35" at bounding box center [756, 88] width 1243 height 33
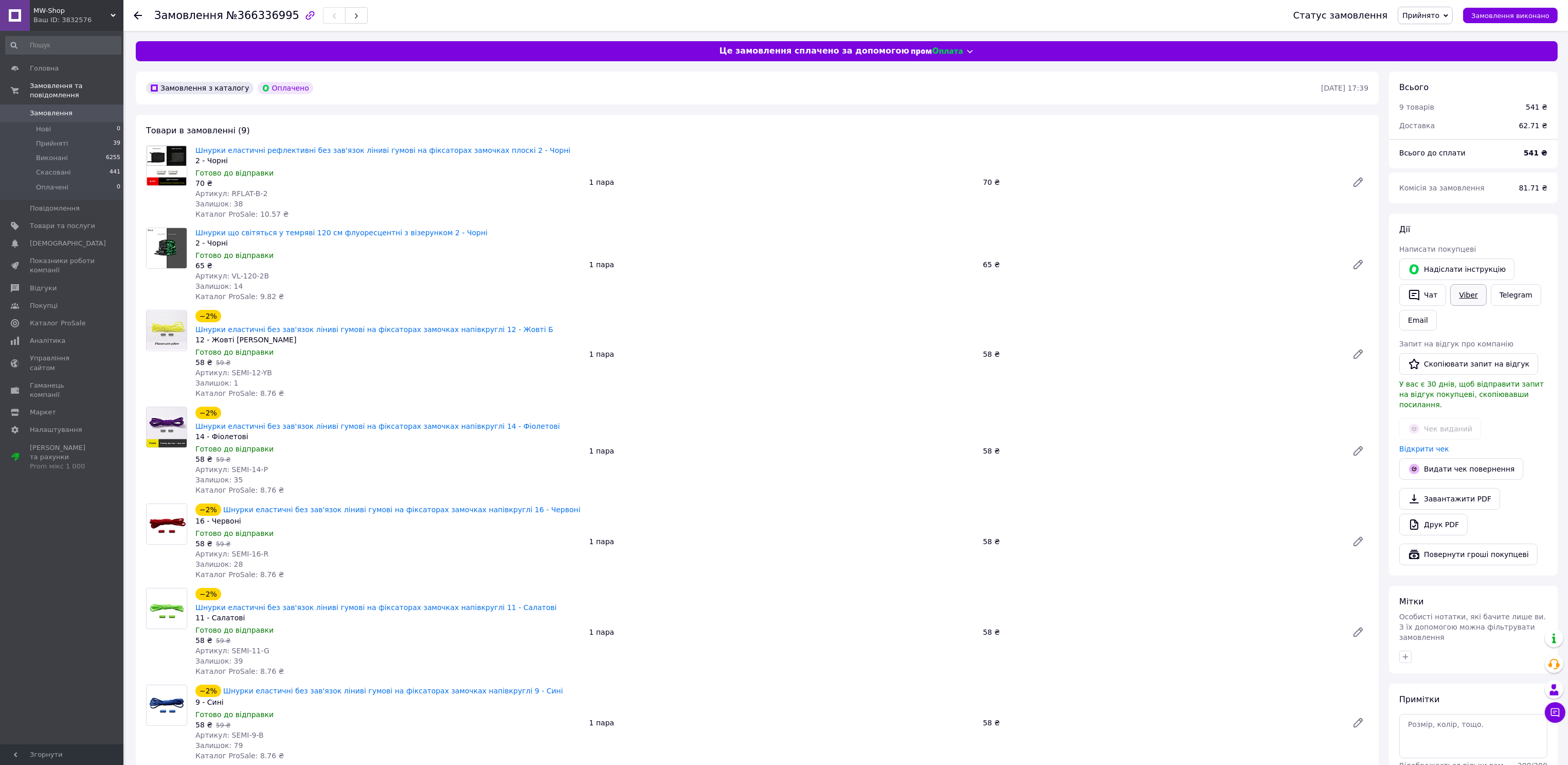
click at [1461, 295] on link "Viber" at bounding box center [1469, 294] width 36 height 22
click at [1527, 301] on link "Telegram" at bounding box center [1517, 294] width 51 height 22
click at [872, 313] on div "−2% Шнурки еластичні без зав'язок ліниві гумові на фіксаторах замочках напівкру…" at bounding box center [782, 354] width 1182 height 93
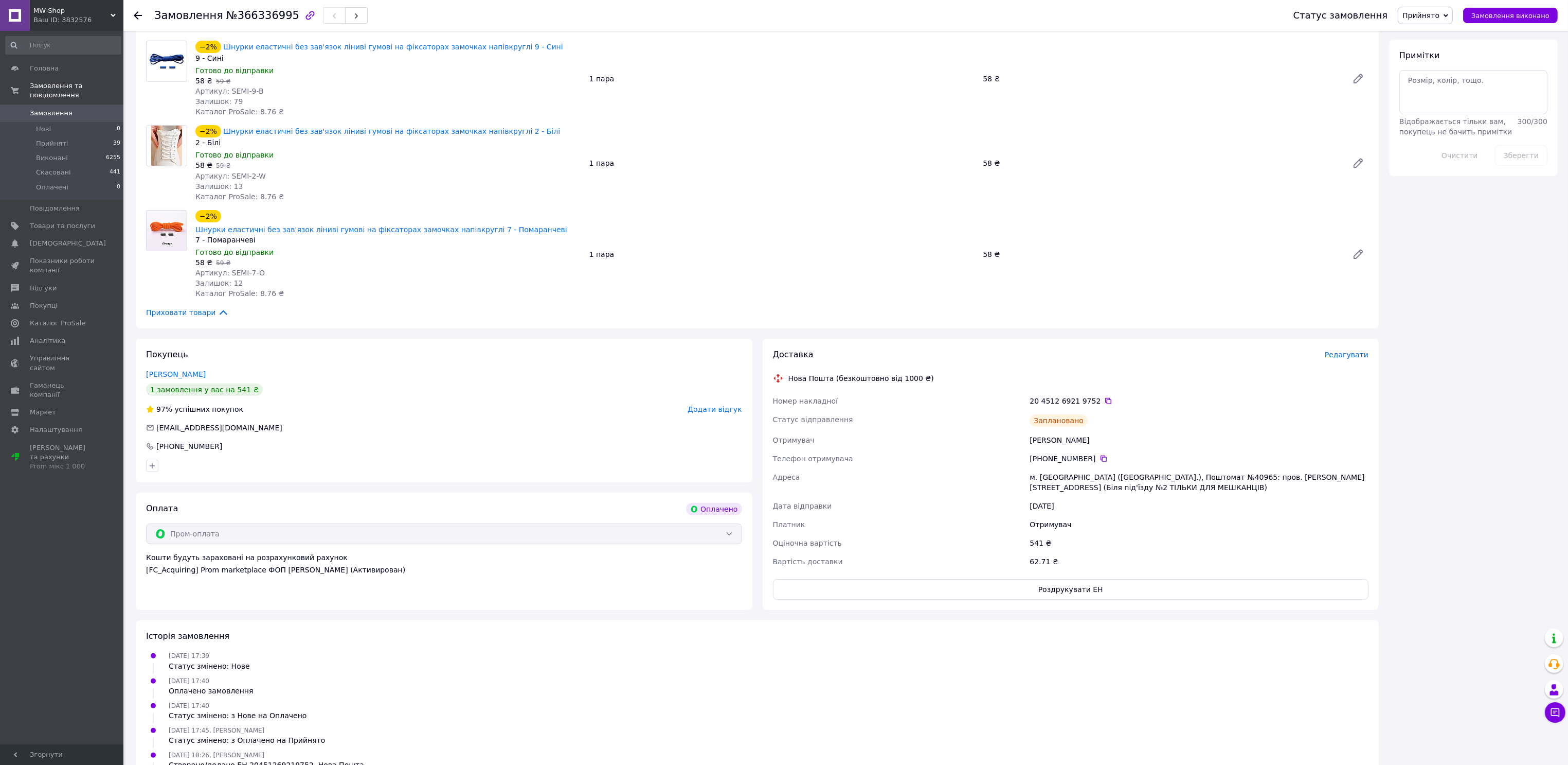
scroll to position [1, 0]
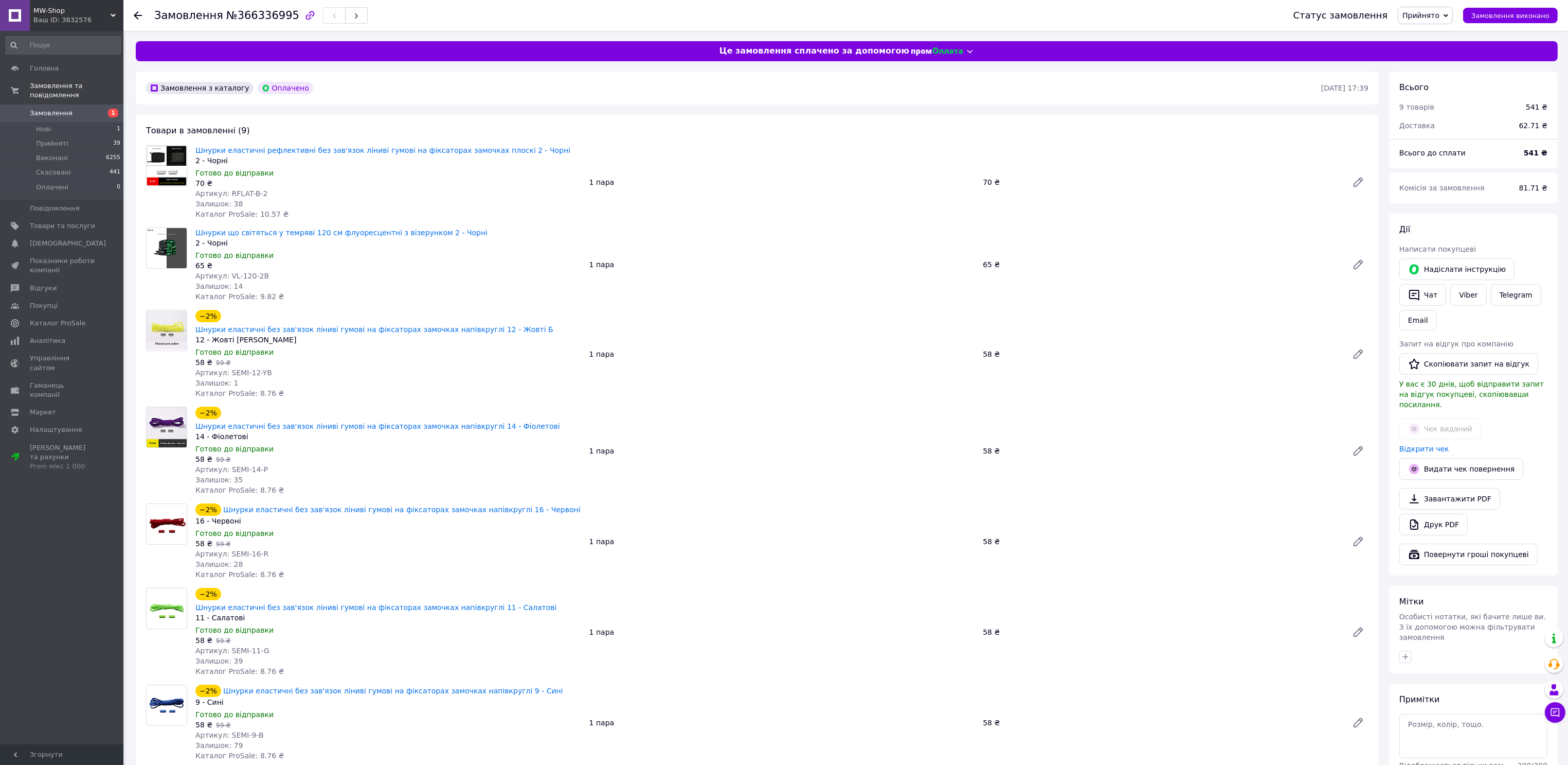
click at [99, 108] on span "1" at bounding box center [108, 113] width 28 height 9
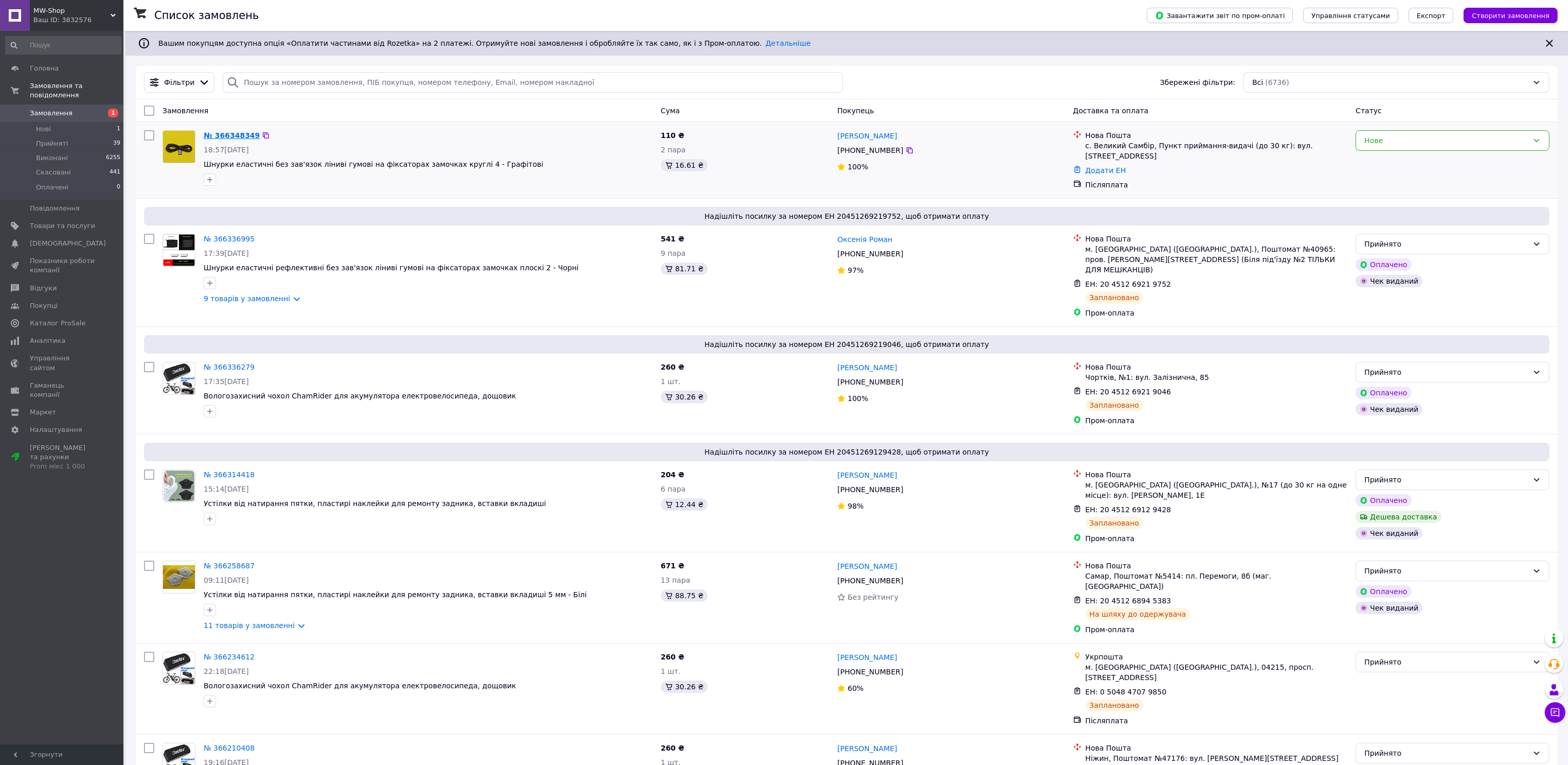
click at [239, 137] on link "№ 366348349" at bounding box center [232, 135] width 56 height 8
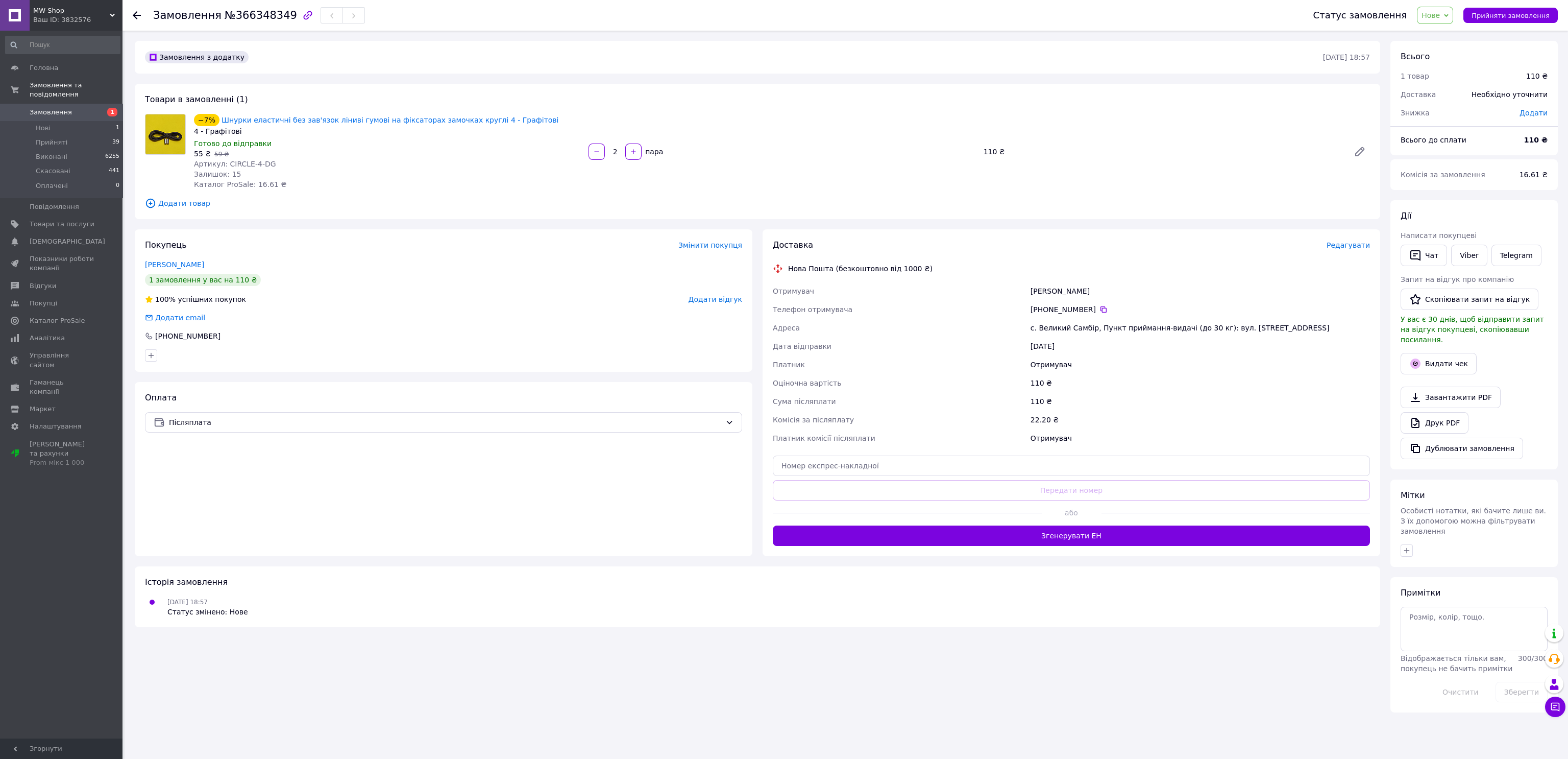
click at [1230, 547] on div "Доставка Редагувати Нова Пошта (безкоштовно від 1000 ₴) Отримувач [PERSON_NAME]…" at bounding box center [1071, 392] width 617 height 327
click at [1228, 539] on button "Згенерувати ЕН" at bounding box center [1072, 535] width 598 height 21
click at [1505, 20] on button "Прийняти замовлення" at bounding box center [1510, 15] width 94 height 15
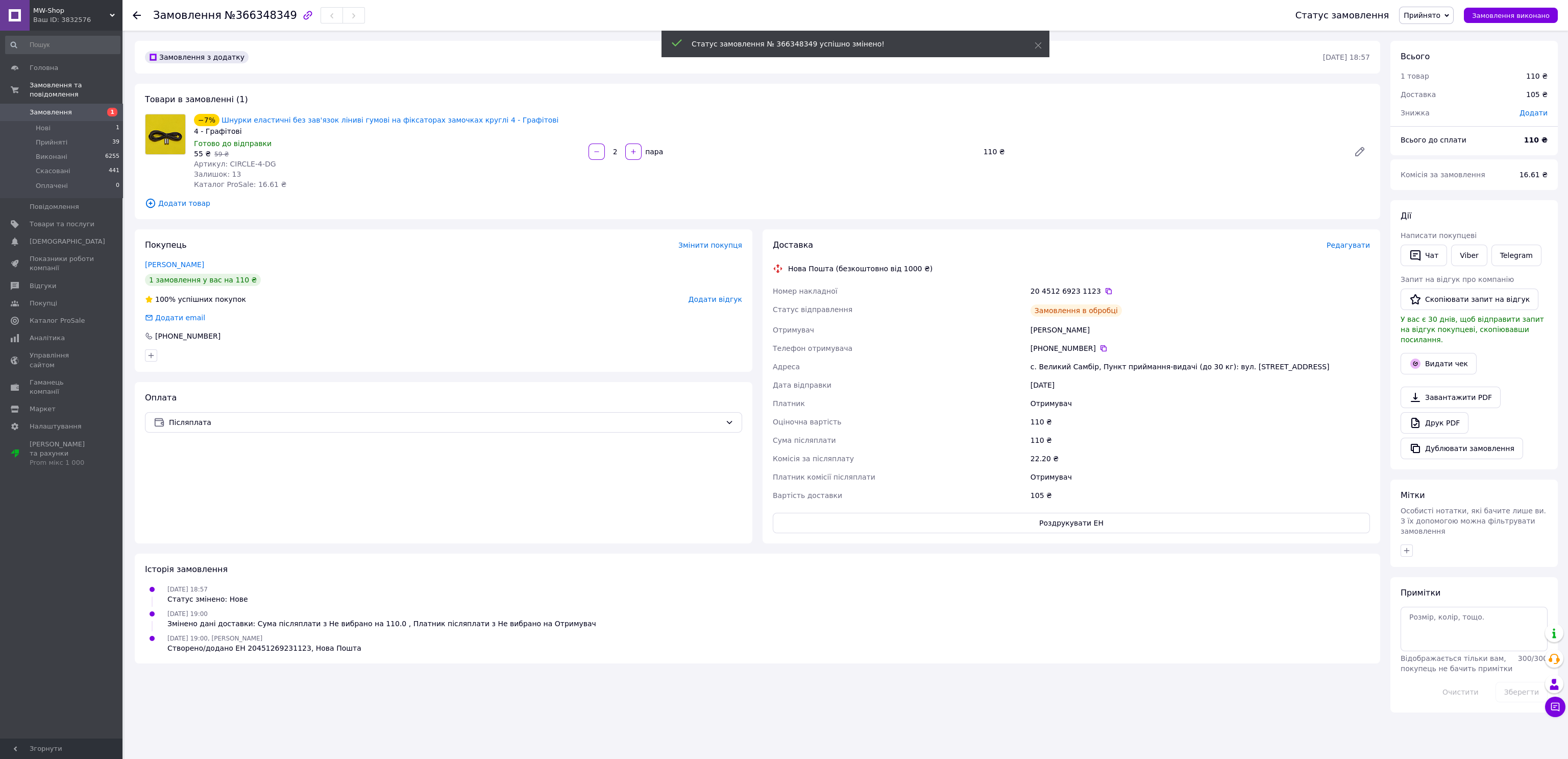
click at [1469, 252] on link "Viber" at bounding box center [1469, 255] width 36 height 22
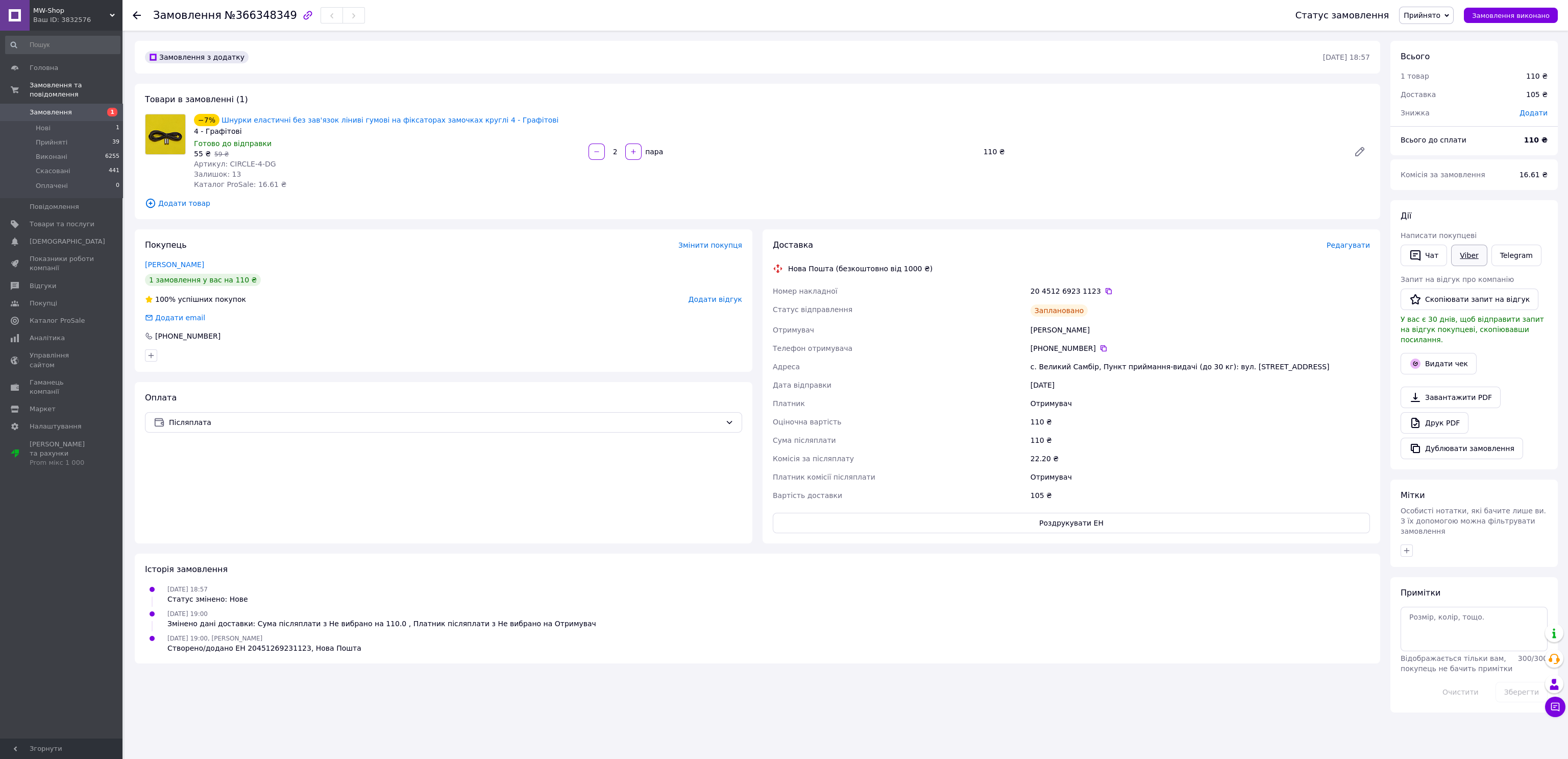
click at [1454, 263] on link "Viber" at bounding box center [1469, 255] width 36 height 22
drag, startPoint x: 1471, startPoint y: 247, endPoint x: 1439, endPoint y: 218, distance: 43.2
click at [1471, 247] on link "Viber" at bounding box center [1469, 255] width 36 height 22
click at [1105, 289] on icon at bounding box center [1108, 290] width 8 height 8
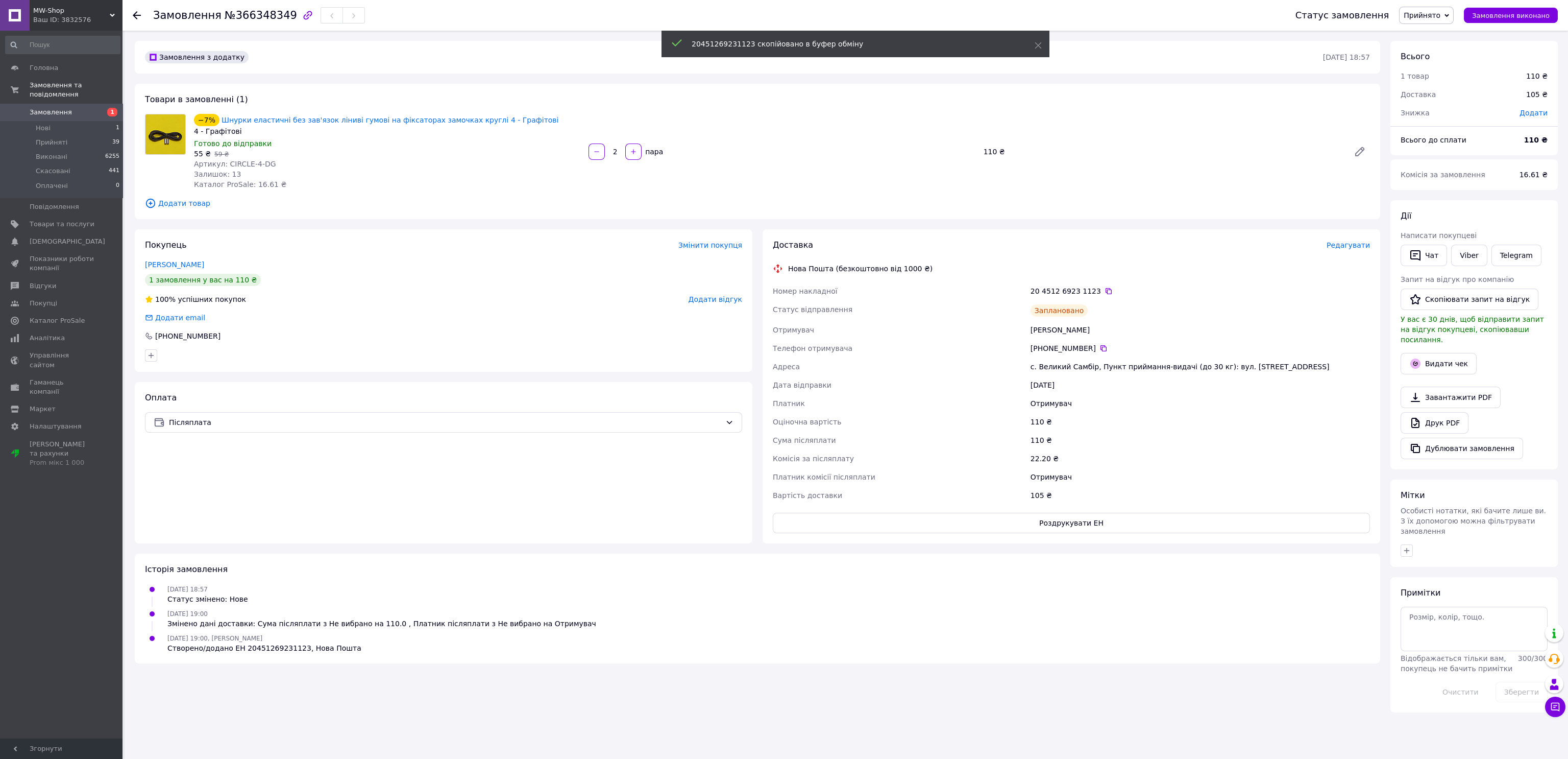
drag, startPoint x: 1037, startPoint y: 360, endPoint x: 1050, endPoint y: 387, distance: 30.0
click at [1036, 361] on div "с. Великий Самбір, Пункт приймання-видачі (до 30 кг): вул. [STREET_ADDRESS]" at bounding box center [1200, 367] width 343 height 19
click at [1027, 372] on div "Адреса" at bounding box center [900, 367] width 258 height 19
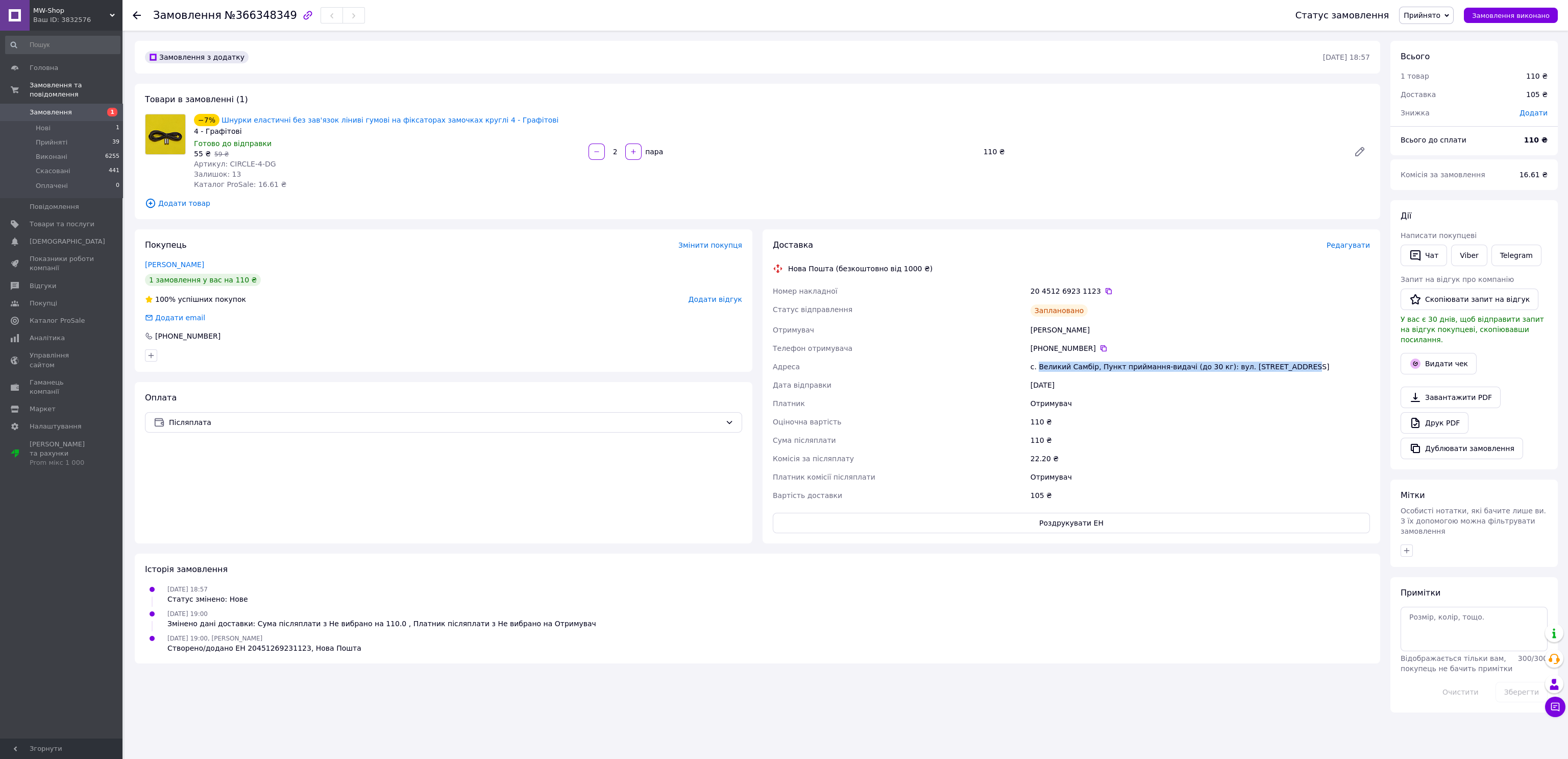
drag, startPoint x: 1037, startPoint y: 369, endPoint x: 1276, endPoint y: 356, distance: 239.4
click at [1277, 358] on div "с. Великий Самбір, Пункт приймання-видачі (до 30 кг): вул. [STREET_ADDRESS]" at bounding box center [1200, 367] width 343 height 19
copy div "Великий Самбір, Пункт приймання-видачі (до 30 кг): вул. [STREET_ADDRESS]"
click at [995, 340] on div "Телефон отримувача" at bounding box center [900, 348] width 258 height 19
click at [882, 421] on div "Оціночна вартість" at bounding box center [900, 421] width 258 height 19
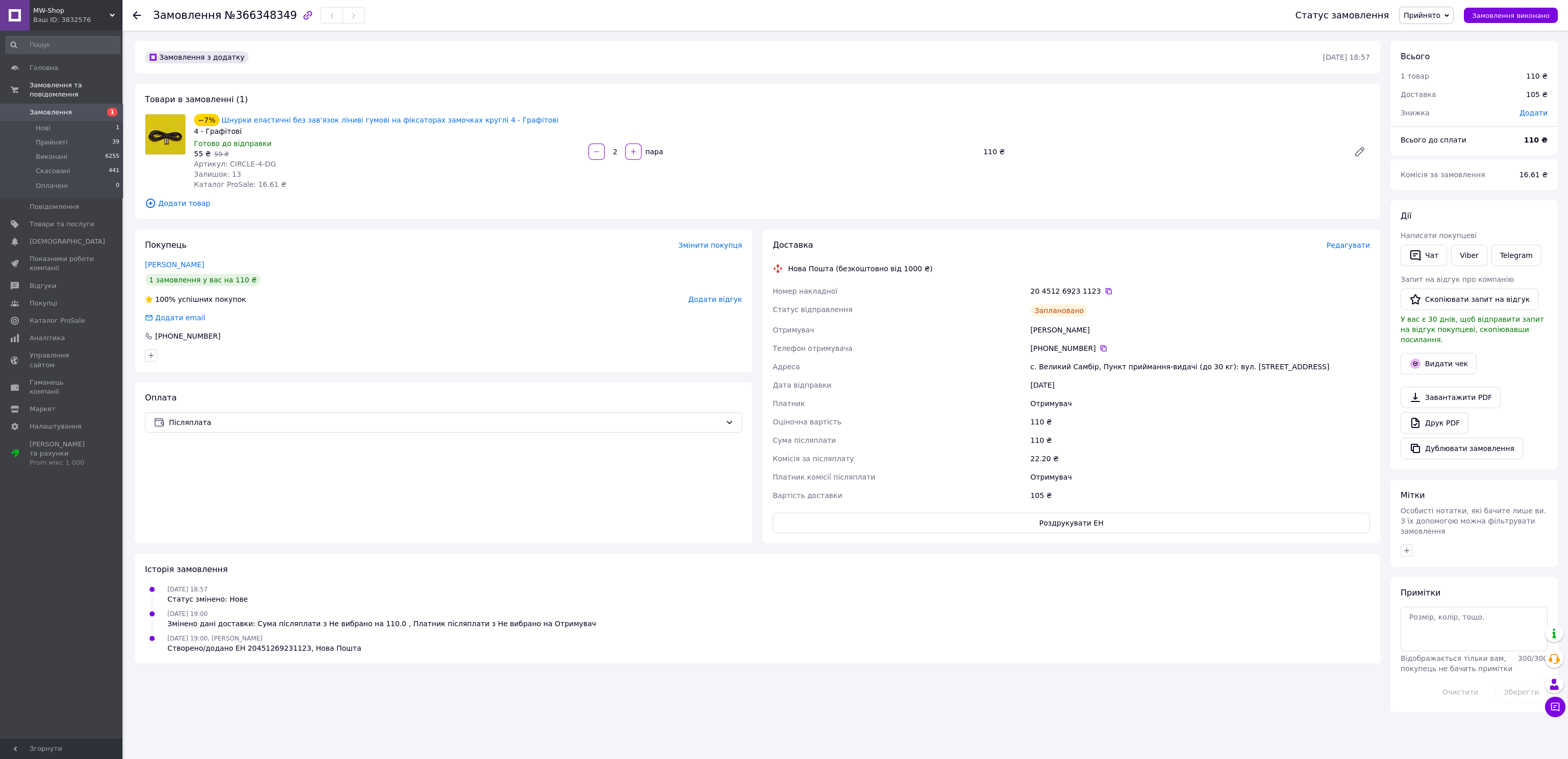
click at [824, 85] on div "Товари в замовленні (1) −7% Шнурки еластичні без зав'язок ліниві гумові на фікс…" at bounding box center [757, 151] width 1245 height 135
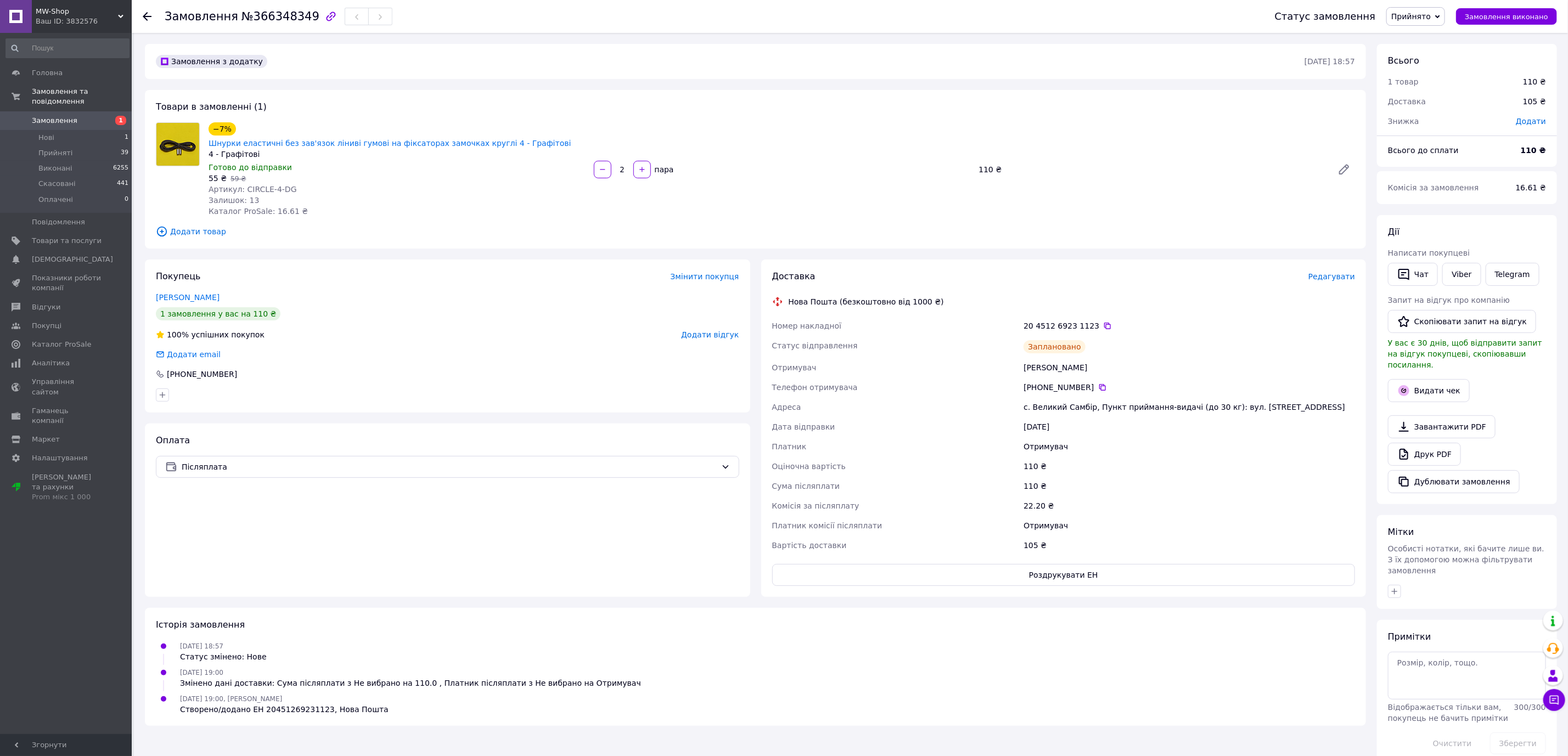
click at [95, 116] on span "Замовлення" at bounding box center [66, 120] width 69 height 10
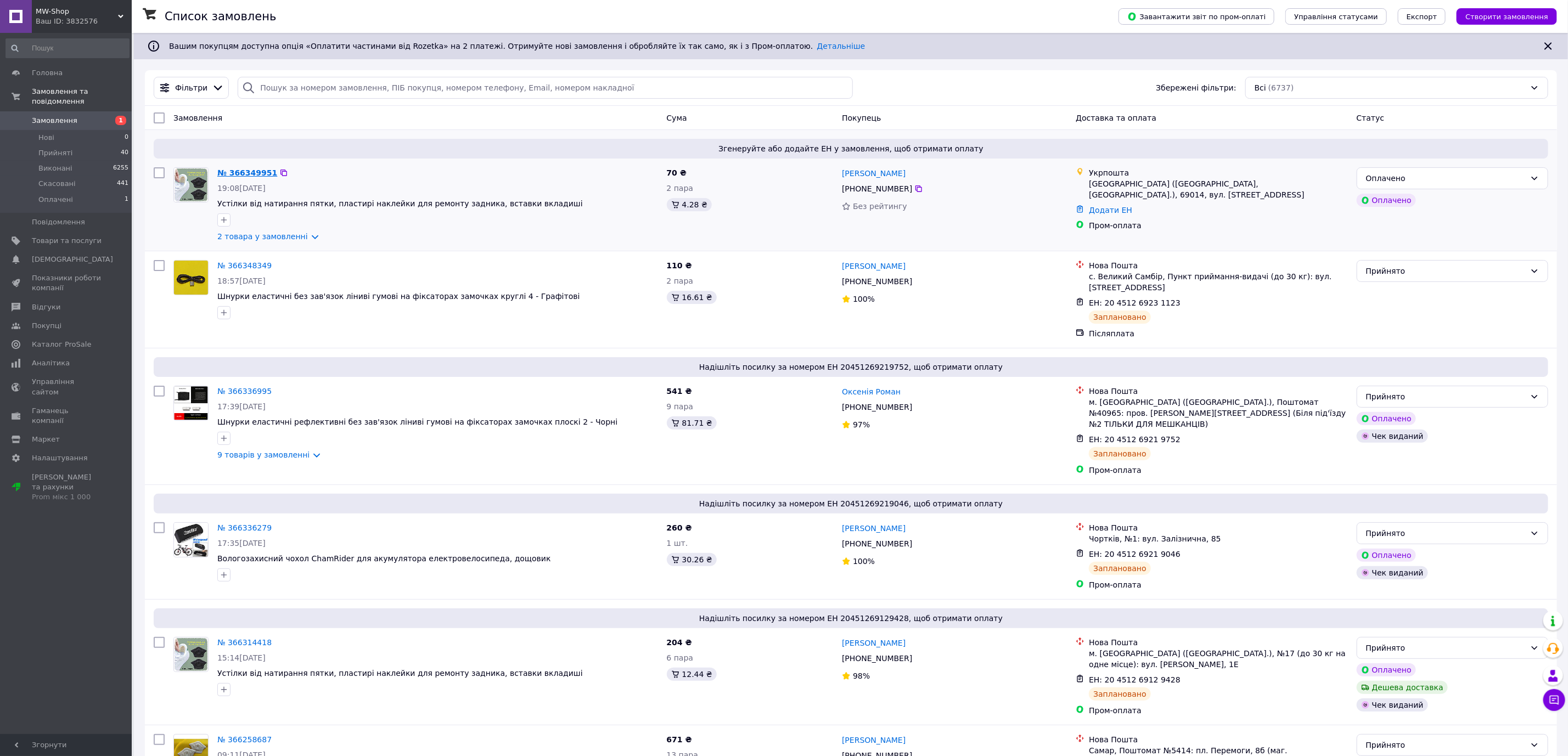
click at [231, 175] on link "№ 366349951" at bounding box center [248, 172] width 60 height 9
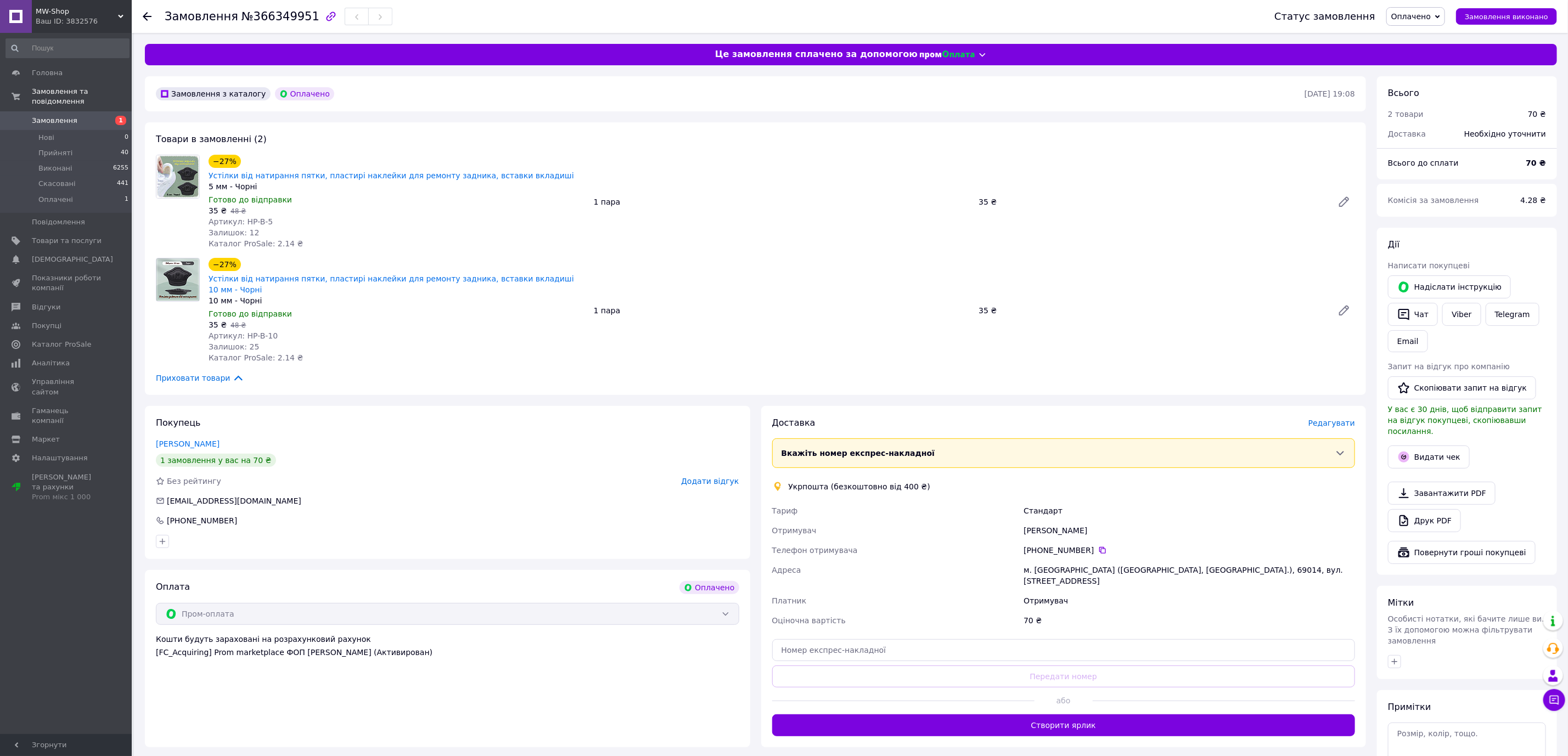
scroll to position [97, 0]
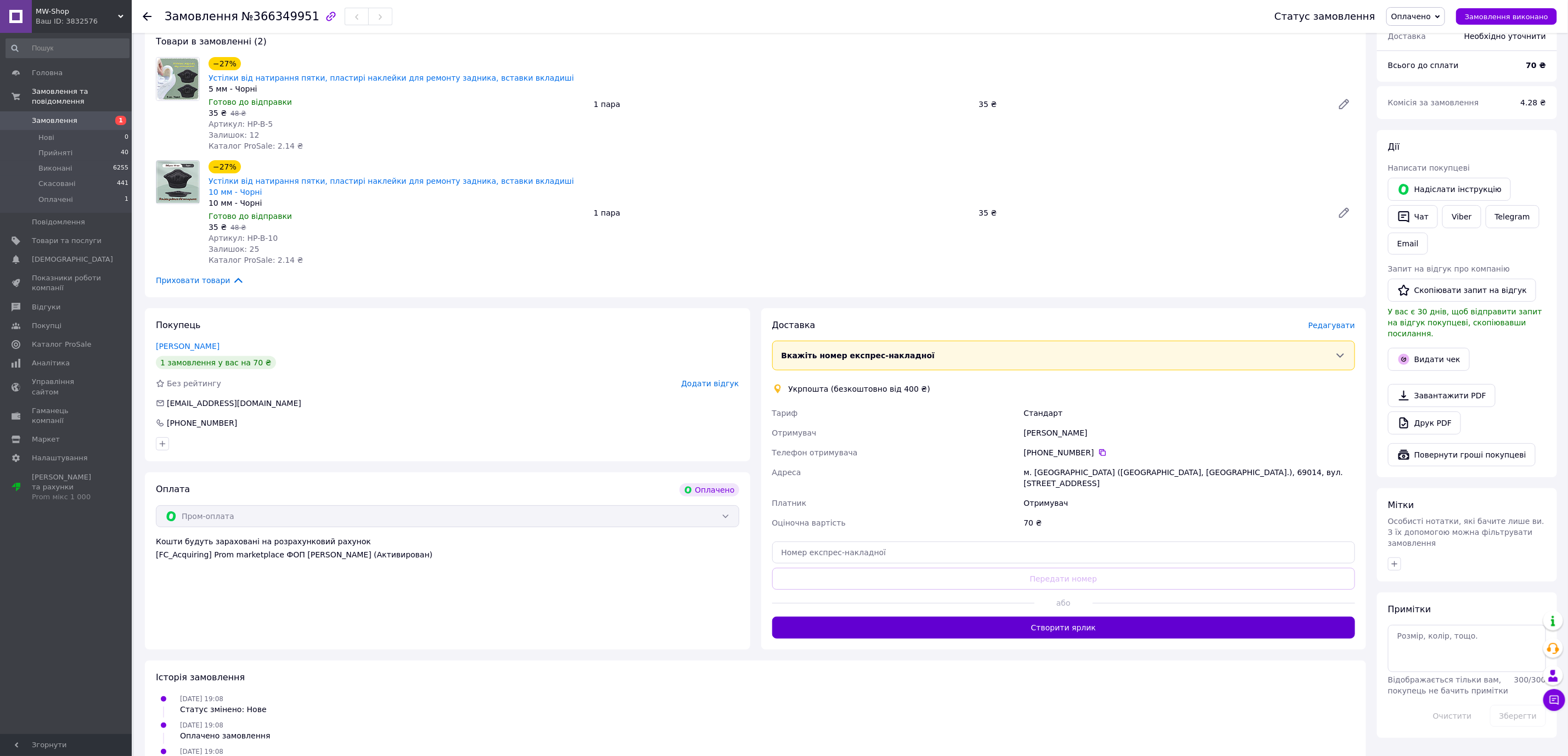
click at [1088, 616] on button "Створити ярлик" at bounding box center [1064, 627] width 584 height 22
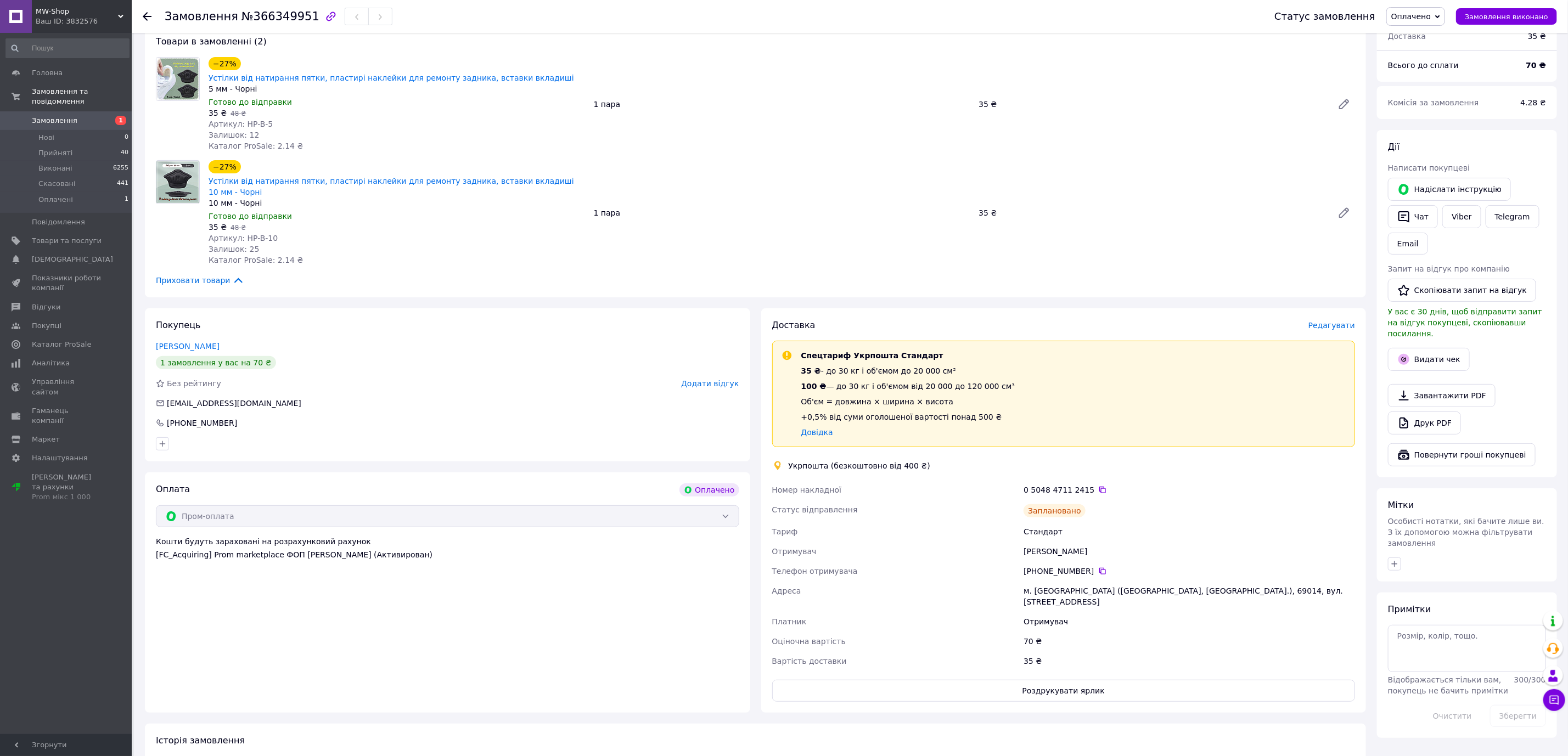
click at [1419, 15] on span "Оплачено" at bounding box center [1410, 16] width 39 height 9
click at [1424, 34] on li "Прийнято" at bounding box center [1416, 38] width 58 height 16
click at [687, 644] on div "Оплата Оплачено Пром-оплата Кошти будуть зараховані на розрахунковий рахунок [F…" at bounding box center [447, 593] width 605 height 241
click at [1458, 223] on link "Viber" at bounding box center [1461, 217] width 39 height 23
click at [1052, 500] on div "Заплановано" at bounding box center [1189, 510] width 336 height 22
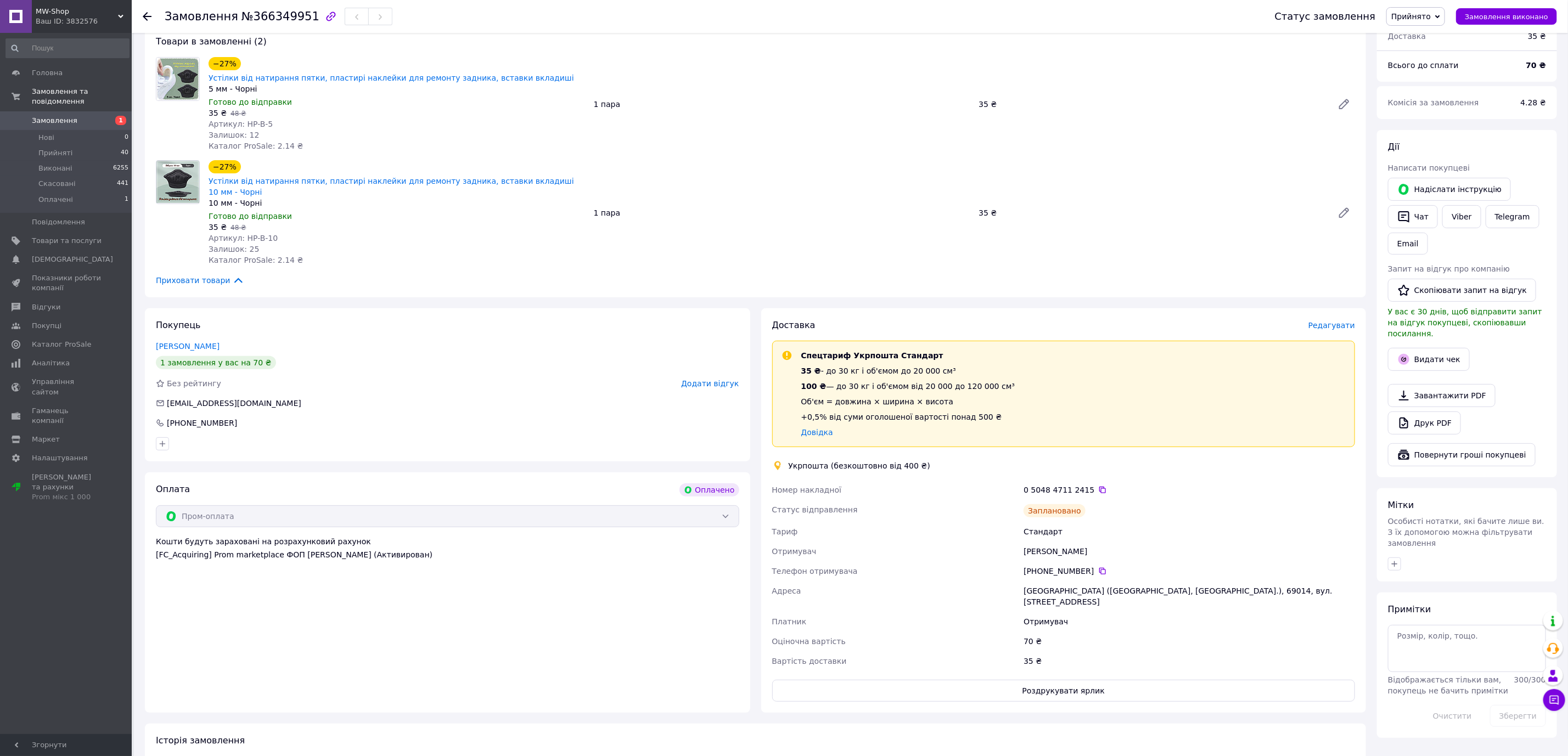
scroll to position [0, 0]
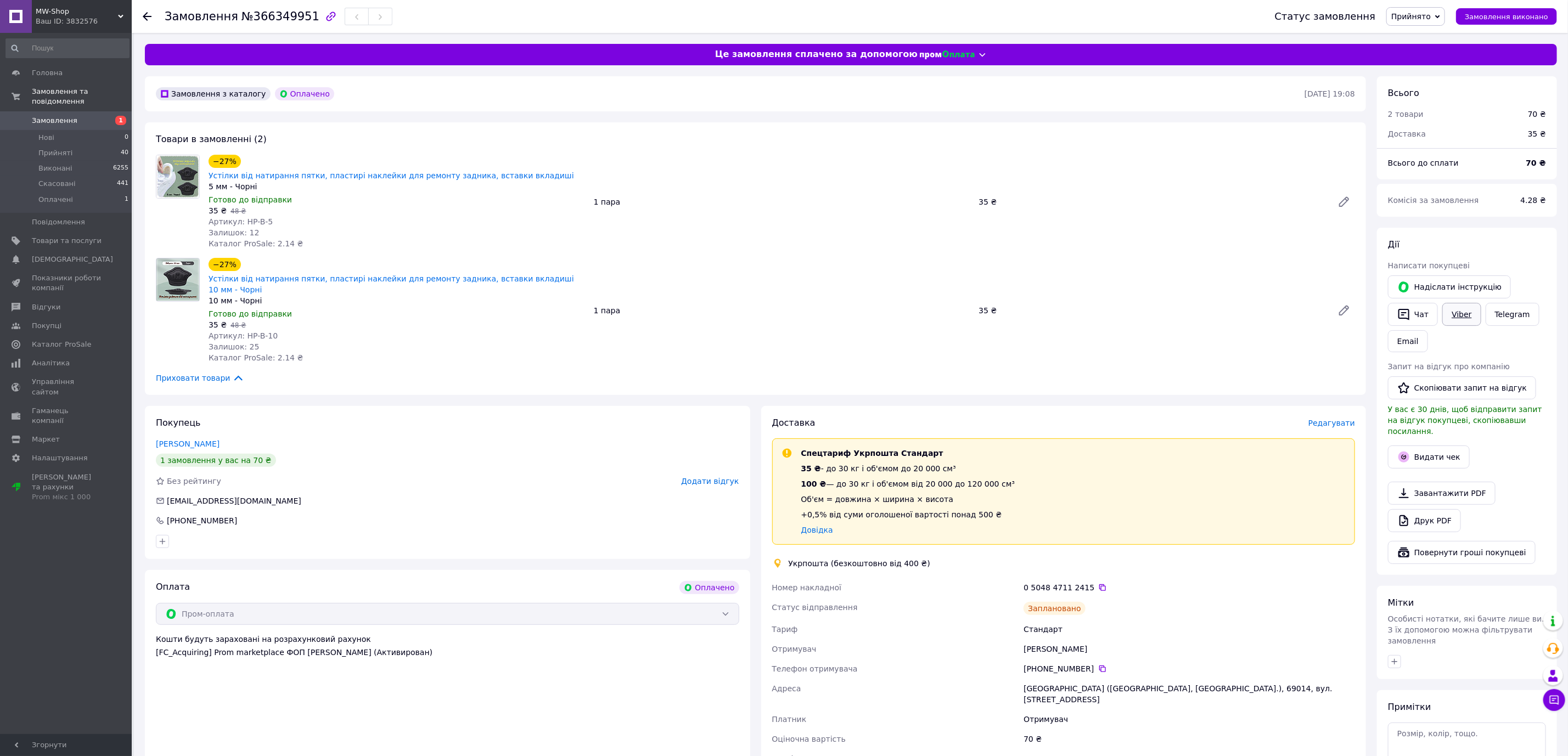
click at [1457, 317] on link "Viber" at bounding box center [1461, 314] width 39 height 23
drag, startPoint x: 1090, startPoint y: 563, endPoint x: 1040, endPoint y: 577, distance: 51.9
click at [1098, 584] on icon at bounding box center [1102, 587] width 9 height 9
drag, startPoint x: 1130, startPoint y: 665, endPoint x: 1063, endPoint y: 669, distance: 67.1
click at [1125, 679] on div "[GEOGRAPHIC_DATA] ([GEOGRAPHIC_DATA], [GEOGRAPHIC_DATA].), 69014, вул. [STREET_…" at bounding box center [1189, 694] width 336 height 31
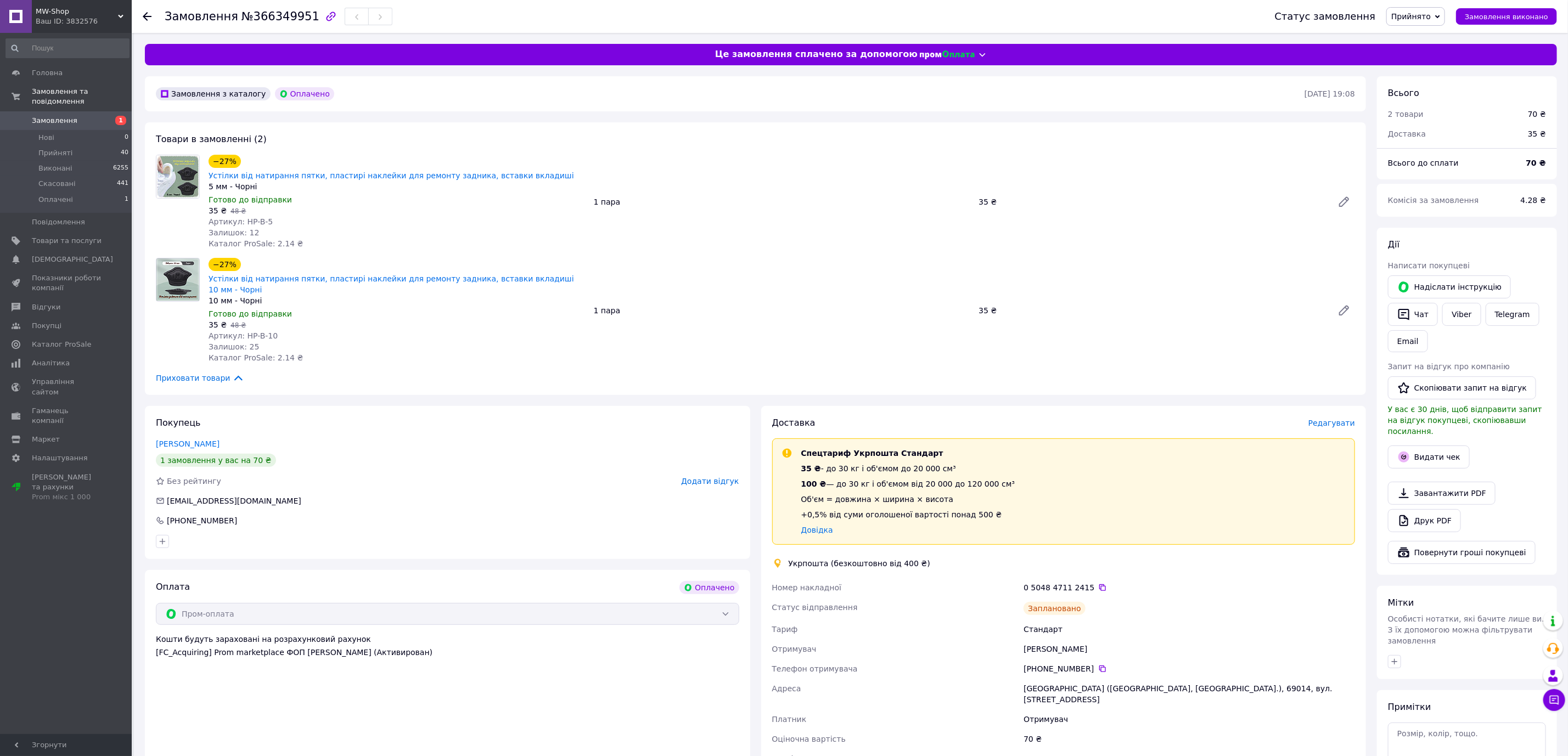
click at [1032, 679] on div "[GEOGRAPHIC_DATA] ([GEOGRAPHIC_DATA], [GEOGRAPHIC_DATA].), 69014, вул. [STREET_…" at bounding box center [1189, 694] width 336 height 31
click at [1036, 679] on div "[GEOGRAPHIC_DATA] ([GEOGRAPHIC_DATA], [GEOGRAPHIC_DATA].), 69014, вул. [STREET_…" at bounding box center [1189, 694] width 336 height 31
copy div "[GEOGRAPHIC_DATA]"
click at [1023, 679] on div "[GEOGRAPHIC_DATA] ([GEOGRAPHIC_DATA], [GEOGRAPHIC_DATA].), 69014, вул. [STREET_…" at bounding box center [1189, 694] width 336 height 31
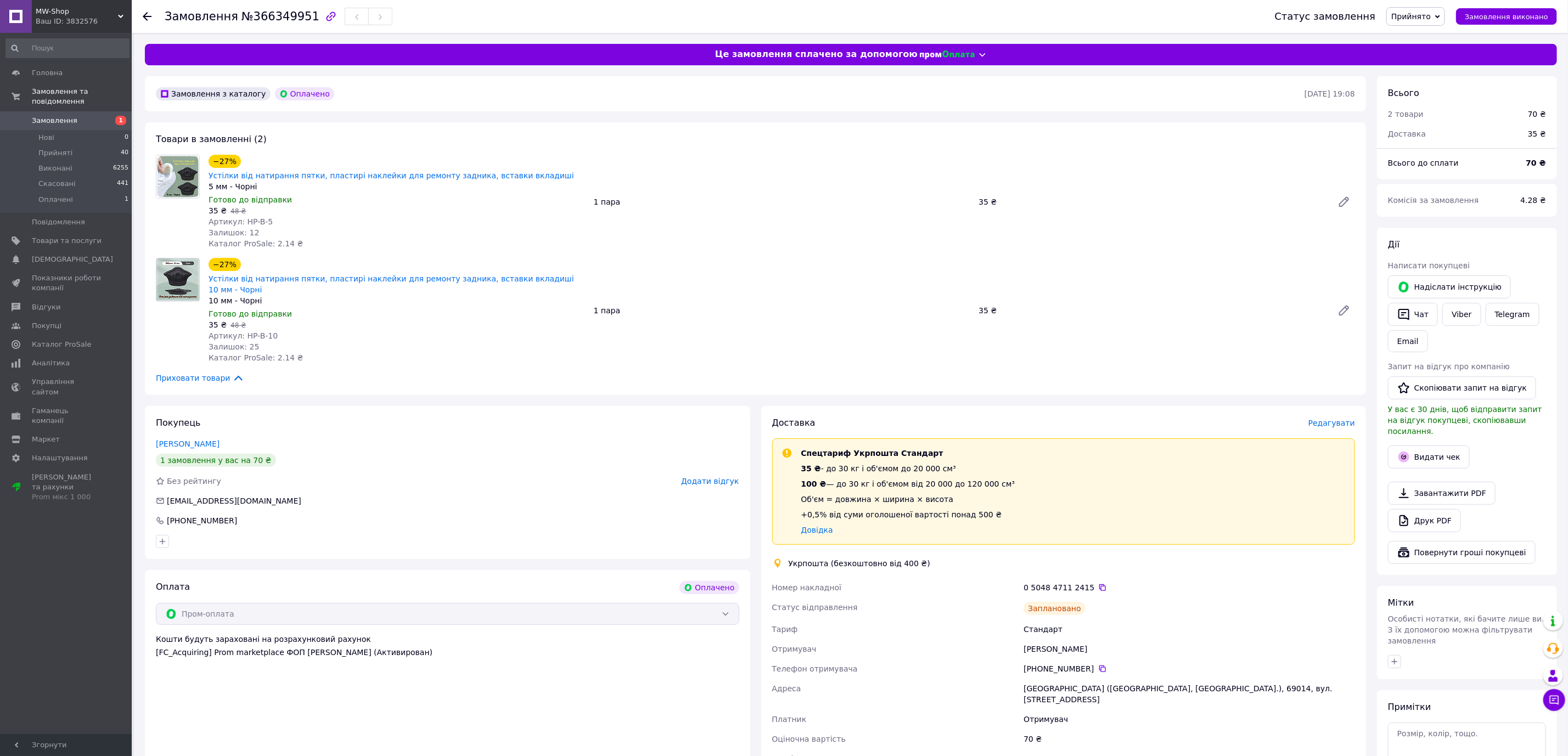
click at [1194, 679] on div "[GEOGRAPHIC_DATA] ([GEOGRAPHIC_DATA], [GEOGRAPHIC_DATA].), 69014, вул. [STREET_…" at bounding box center [1189, 694] width 336 height 31
copy div "69014"
click at [1086, 278] on div "−27% Устілки від натирання пятки, пластирі наклейки для ремонту задника, вставк…" at bounding box center [781, 310] width 1155 height 110
click at [1123, 558] on div "Укрпошта (безкоштовно від 400 ₴)" at bounding box center [1063, 562] width 588 height 11
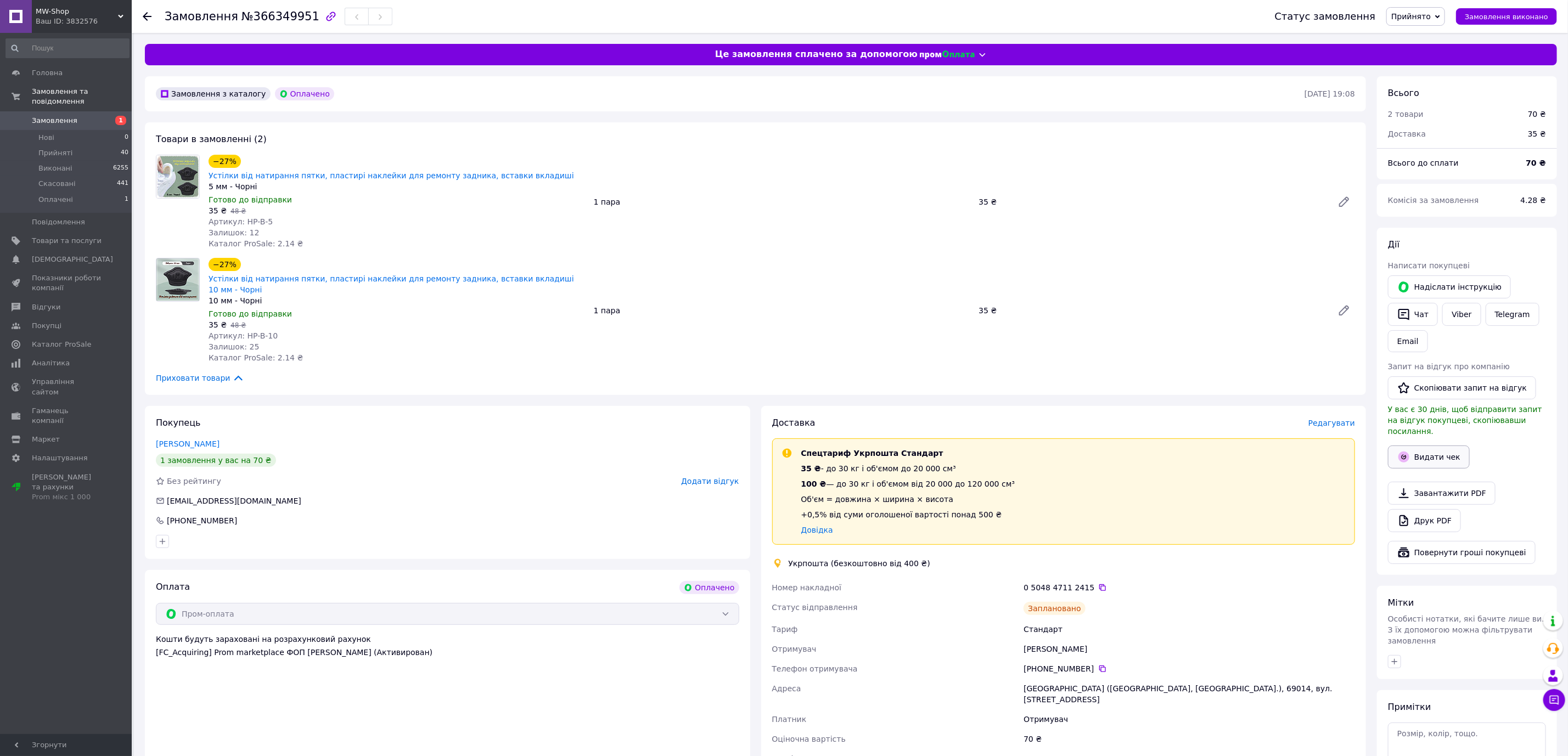
click at [1431, 456] on button "Видати чек" at bounding box center [1428, 457] width 82 height 23
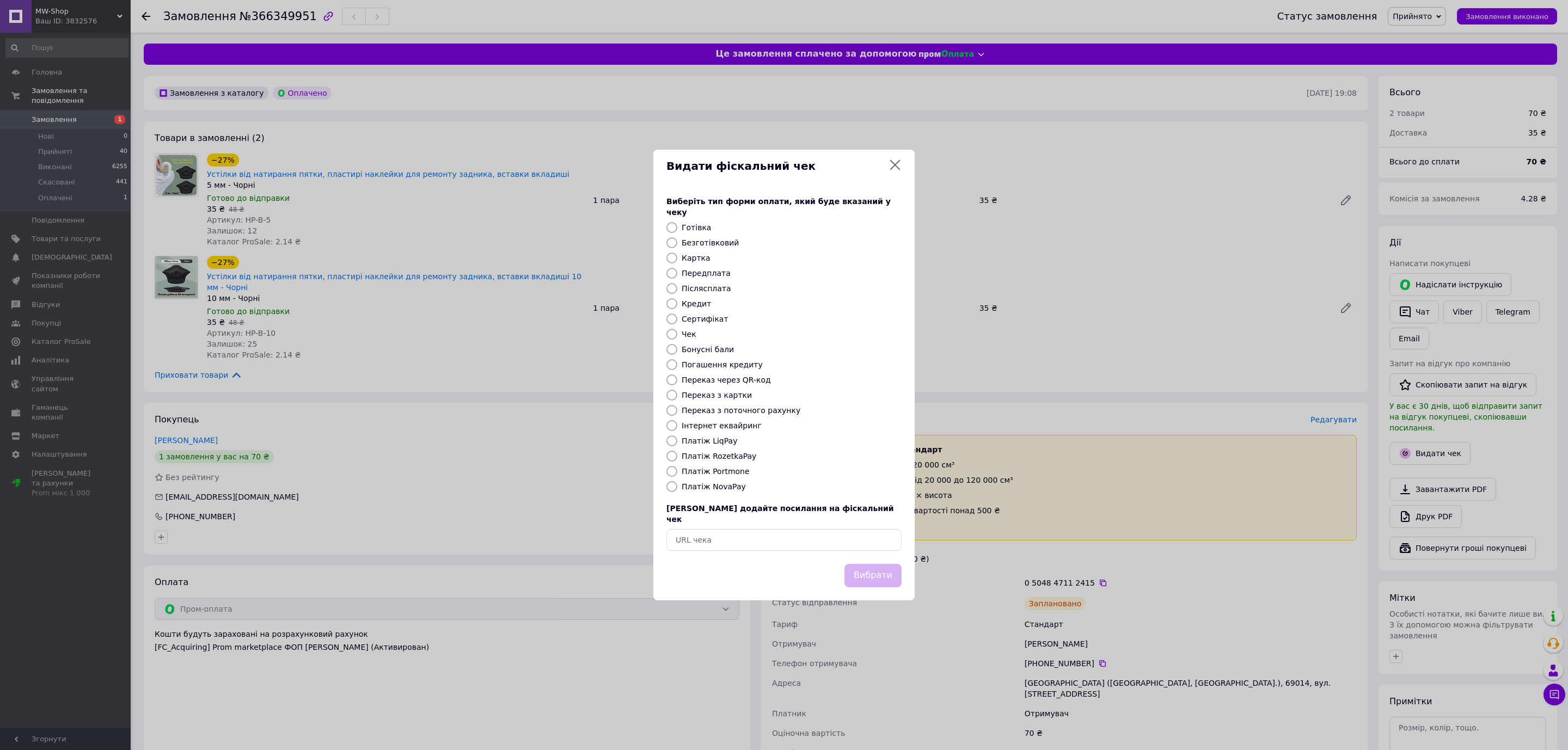
click at [741, 458] on label "Платіж RozetkaPay" at bounding box center [719, 456] width 75 height 9
click at [677, 458] on input "Платіж RozetkaPay" at bounding box center [671, 456] width 11 height 11
radio input "true"
click at [888, 574] on button "Вибрати" at bounding box center [873, 575] width 57 height 23
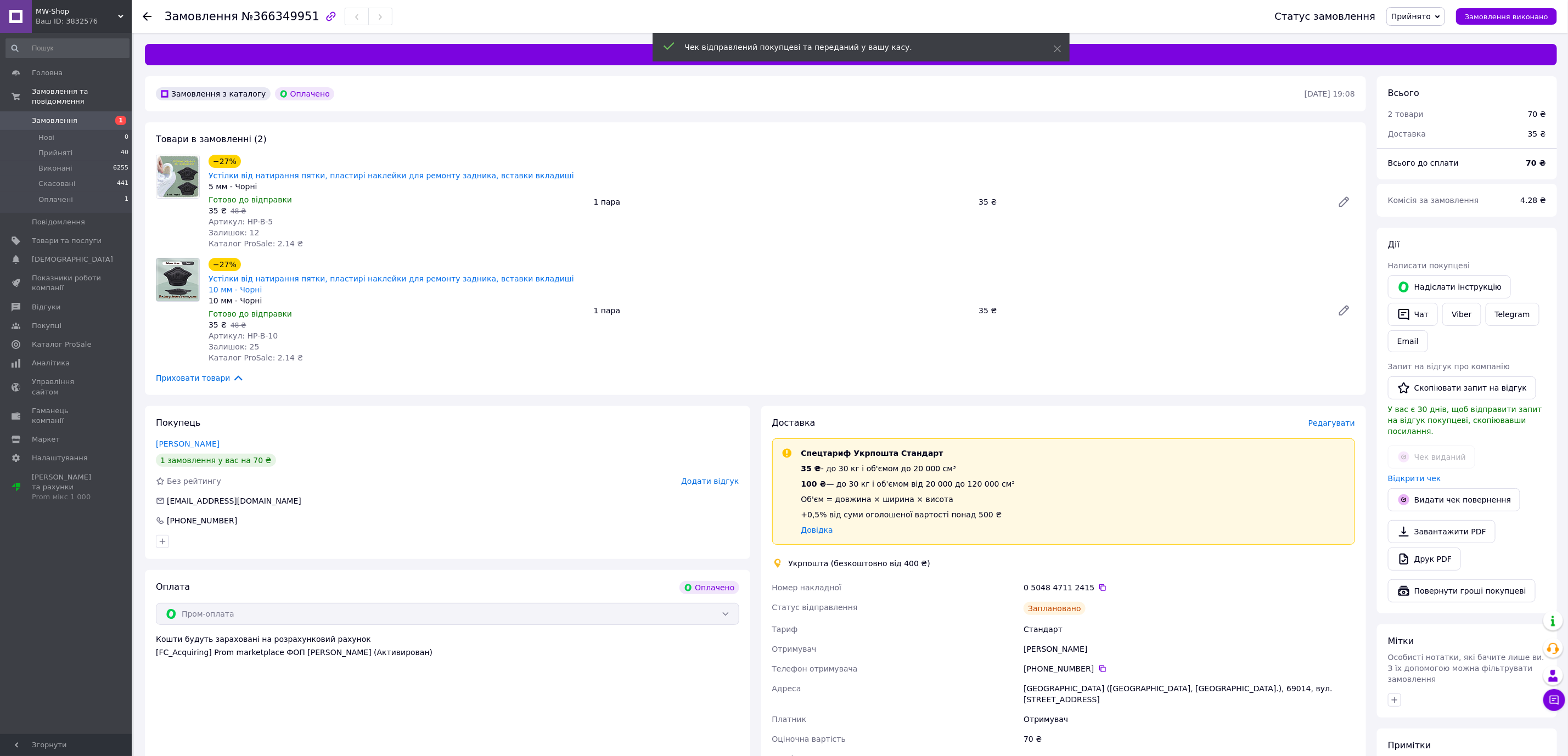
click at [1418, 471] on div "Відкрити чек" at bounding box center [1467, 479] width 163 height 15
click at [1415, 474] on link "Відкрити чек" at bounding box center [1414, 478] width 53 height 9
